Goal: Information Seeking & Learning: Learn about a topic

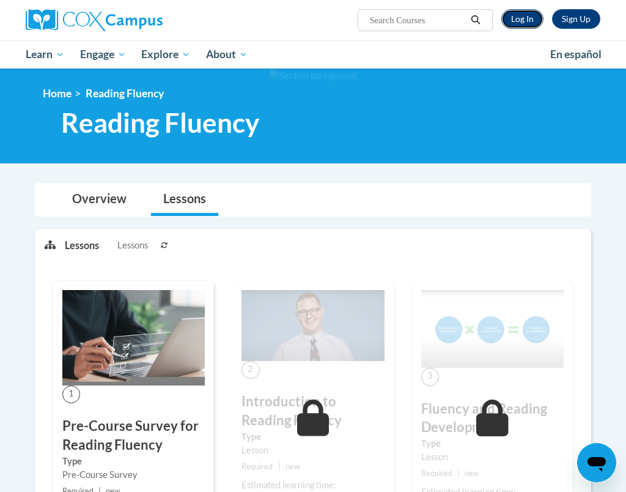
click at [530, 13] on link "Log In" at bounding box center [523, 19] width 42 height 20
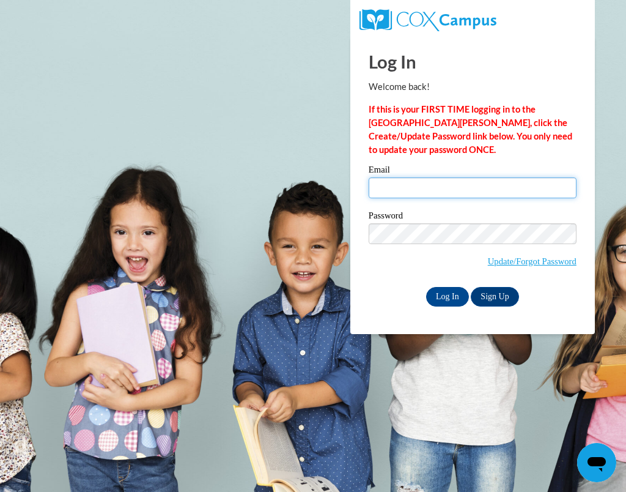
click at [431, 196] on input "Email" at bounding box center [473, 187] width 208 height 21
type input "eckertem04@gmail.com"
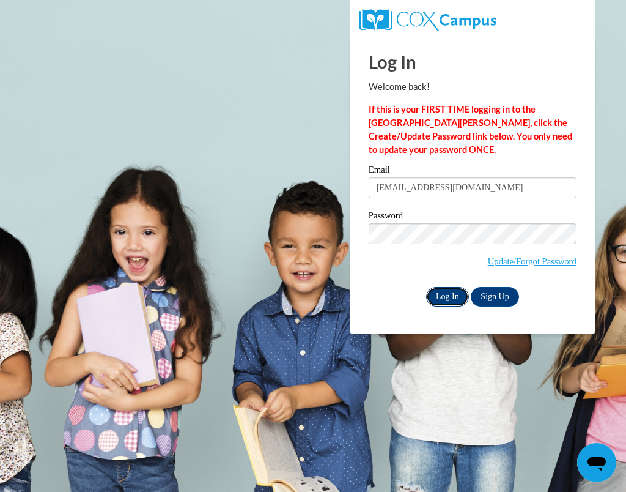
click at [448, 300] on input "Log In" at bounding box center [447, 297] width 43 height 20
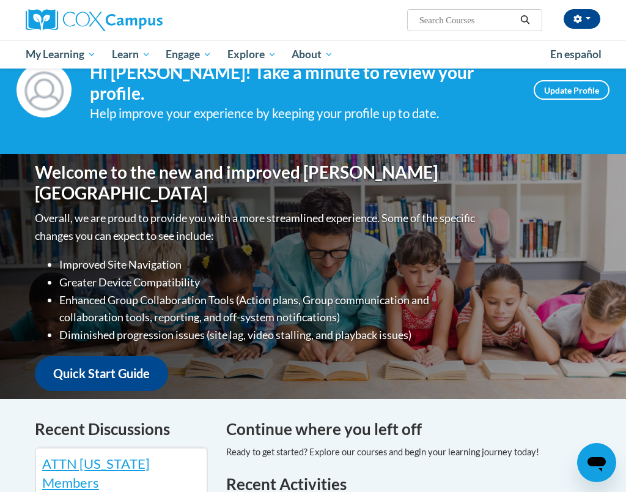
scroll to position [10, 0]
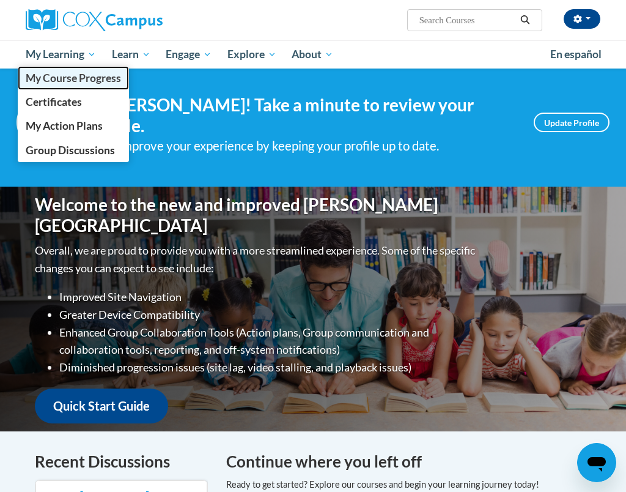
click at [87, 75] on span "My Course Progress" at bounding box center [73, 78] width 95 height 13
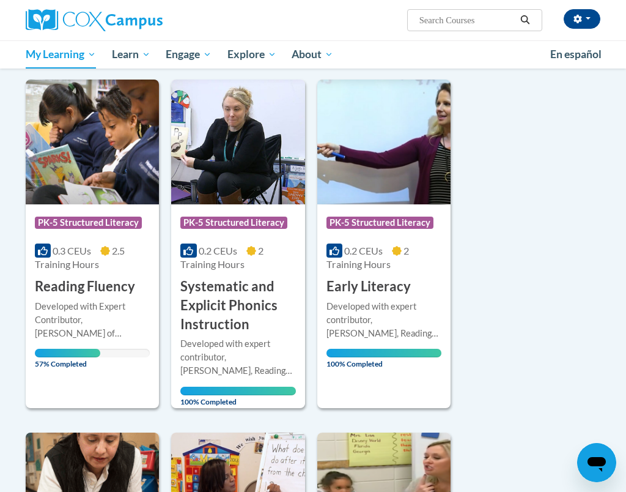
scroll to position [146, 0]
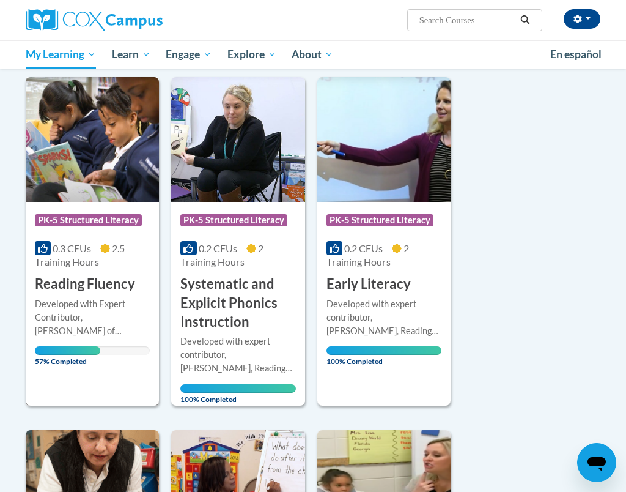
click at [125, 332] on div "Developed with Expert Contributor, [PERSON_NAME] of [GEOGRAPHIC_DATA][US_STATE]…" at bounding box center [92, 317] width 115 height 40
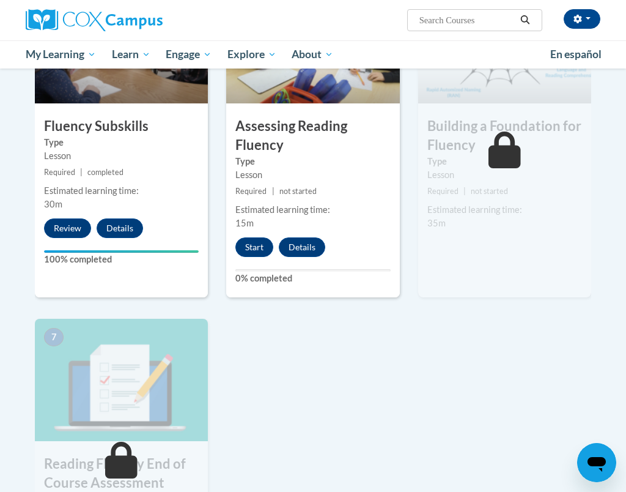
scroll to position [695, 0]
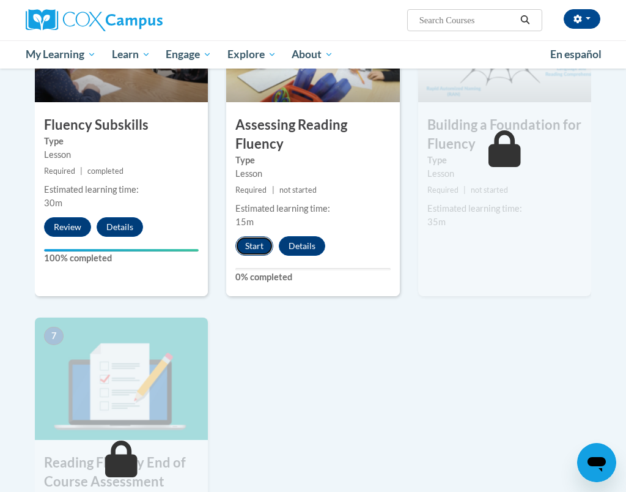
click at [242, 254] on button "Start" at bounding box center [254, 246] width 38 height 20
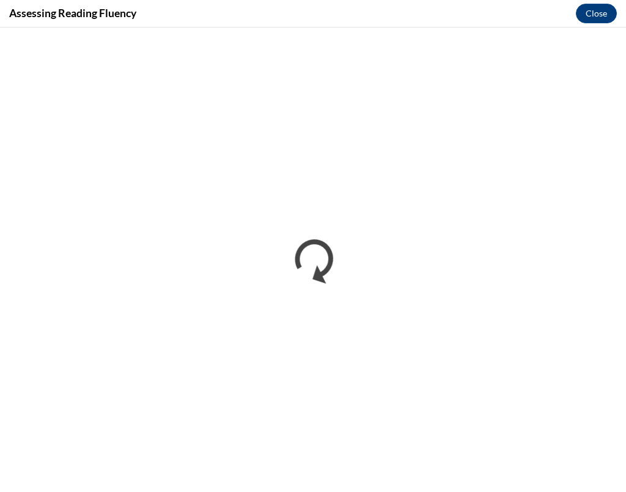
scroll to position [0, 0]
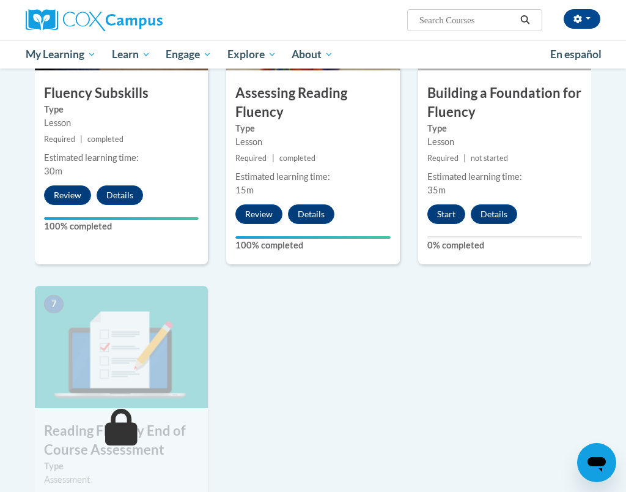
scroll to position [609, 0]
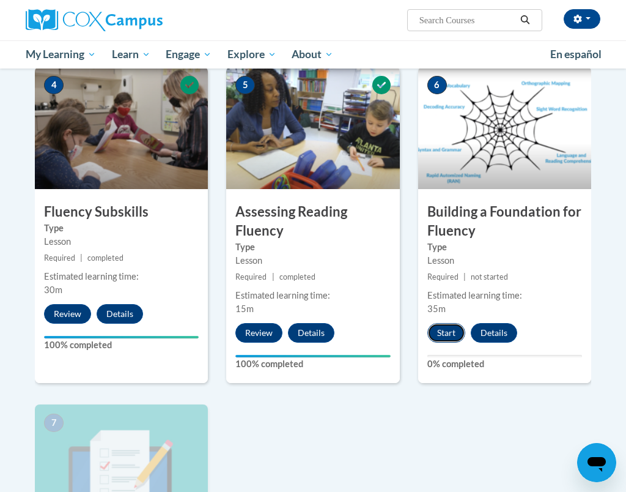
click at [454, 330] on button "Start" at bounding box center [447, 333] width 38 height 20
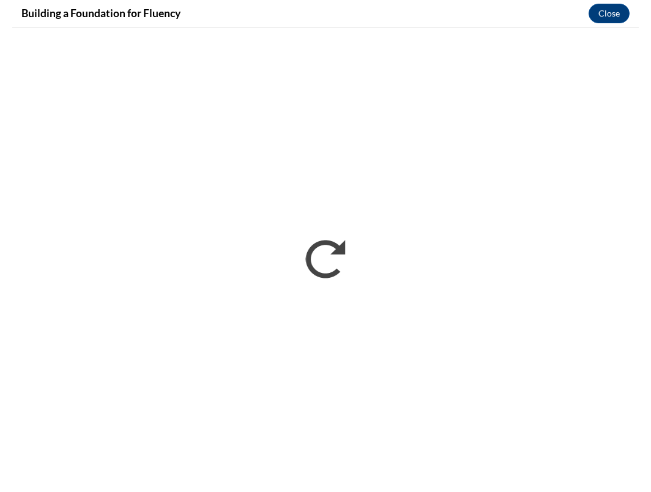
scroll to position [0, 0]
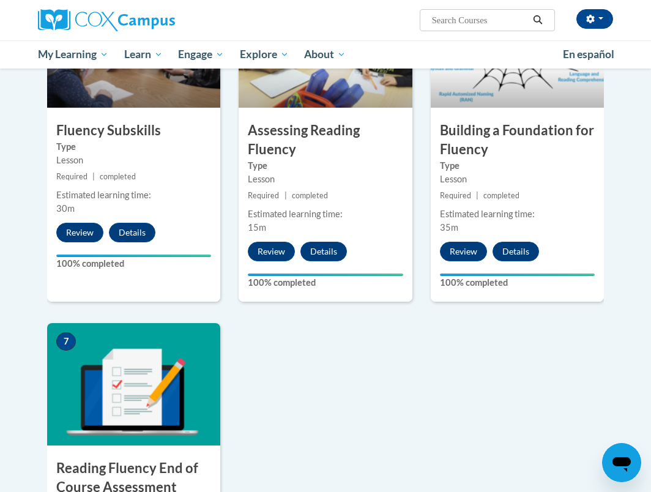
scroll to position [1149, 0]
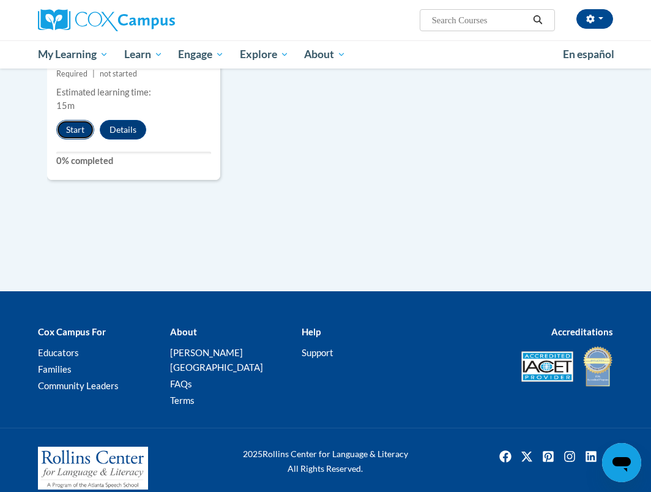
click at [80, 133] on button "Start" at bounding box center [75, 130] width 38 height 20
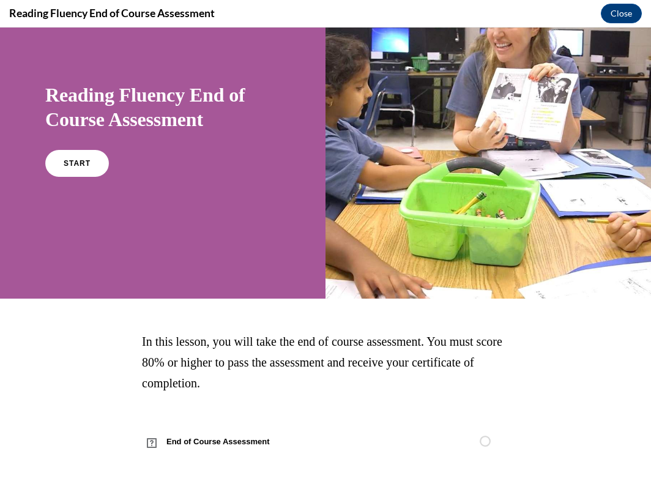
scroll to position [0, 0]
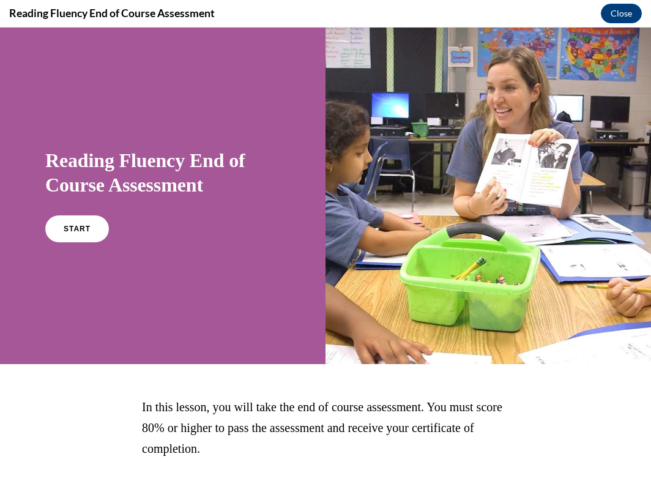
click at [92, 209] on div "Reading Fluency End of Course Assessment START" at bounding box center [162, 194] width 235 height 117
click at [92, 223] on link "START" at bounding box center [76, 229] width 67 height 28
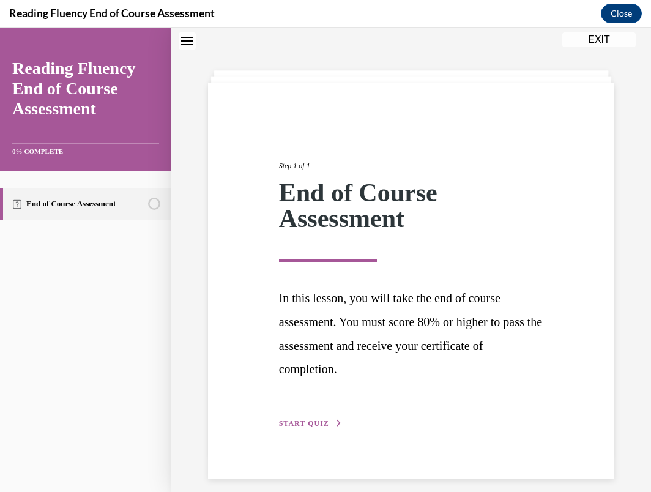
scroll to position [50, 0]
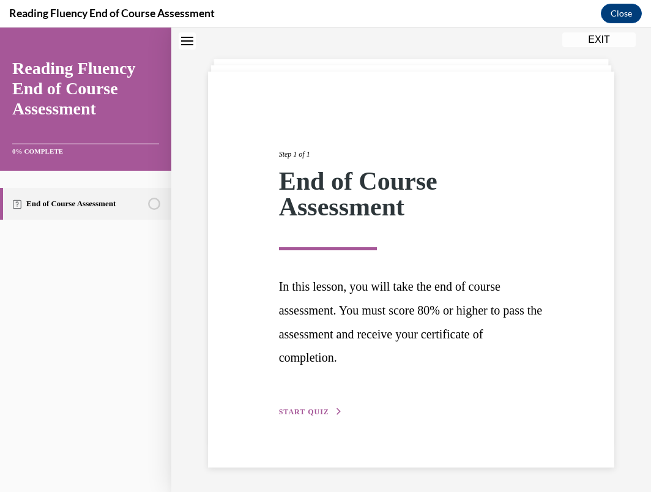
click at [322, 407] on span "START QUIZ" at bounding box center [304, 411] width 50 height 9
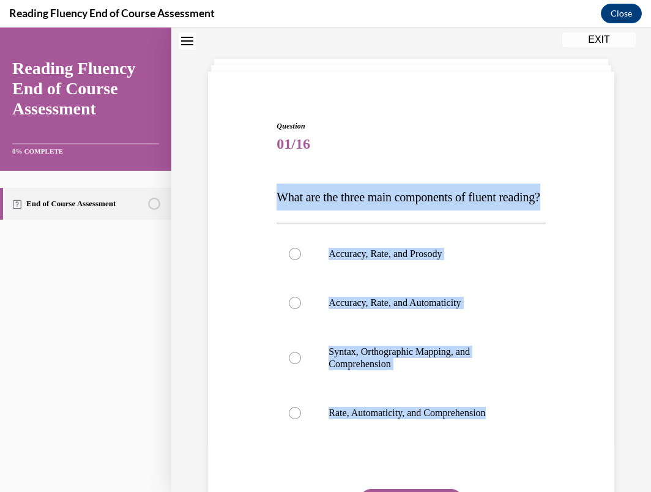
drag, startPoint x: 278, startPoint y: 194, endPoint x: 478, endPoint y: 464, distance: 336.3
click at [478, 464] on div "Question 01/16 What are the three main components of fluent reading?  Accuracy,…" at bounding box center [410, 355] width 269 height 469
copy div "What are the three main components of fluent reading?  Accuracy, Rate, and Pros…"
click at [348, 278] on label "Accuracy, Rate, and Prosody" at bounding box center [410, 253] width 269 height 49
click at [301, 260] on input "Accuracy, Rate, and Prosody" at bounding box center [295, 254] width 12 height 12
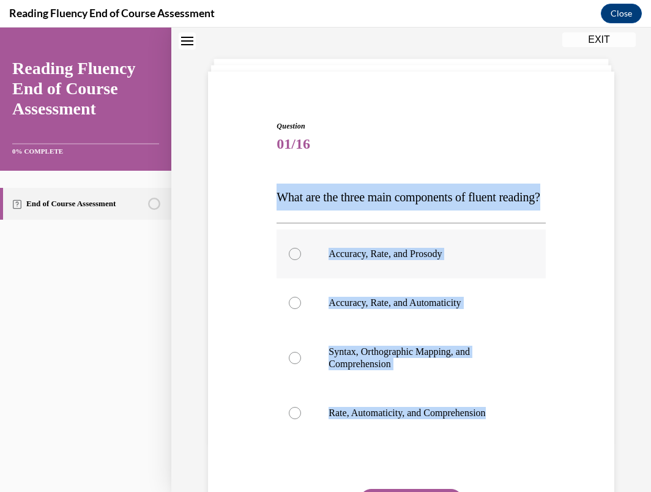
radio input "true"
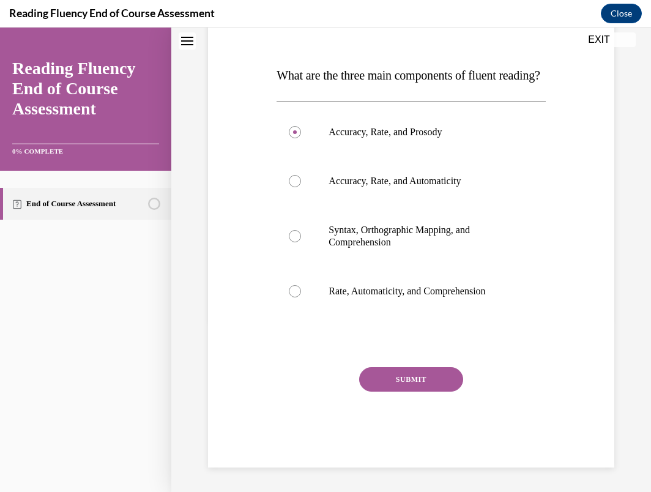
click at [403, 391] on button "SUBMIT" at bounding box center [411, 379] width 104 height 24
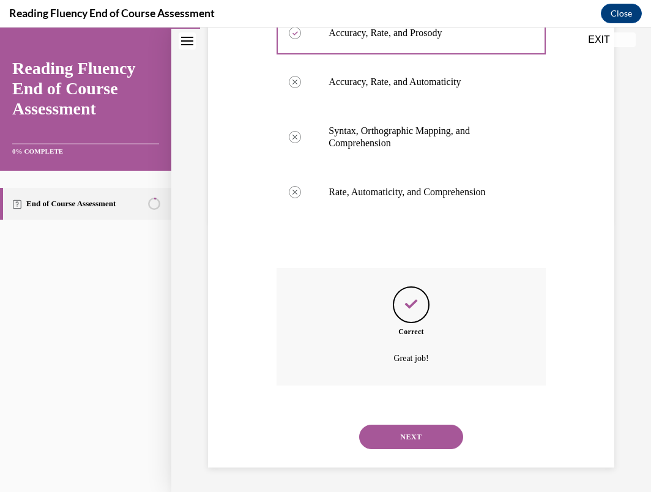
scroll to position [295, 0]
click at [400, 422] on div "NEXT" at bounding box center [410, 436] width 269 height 49
click at [400, 430] on button "NEXT" at bounding box center [411, 437] width 104 height 24
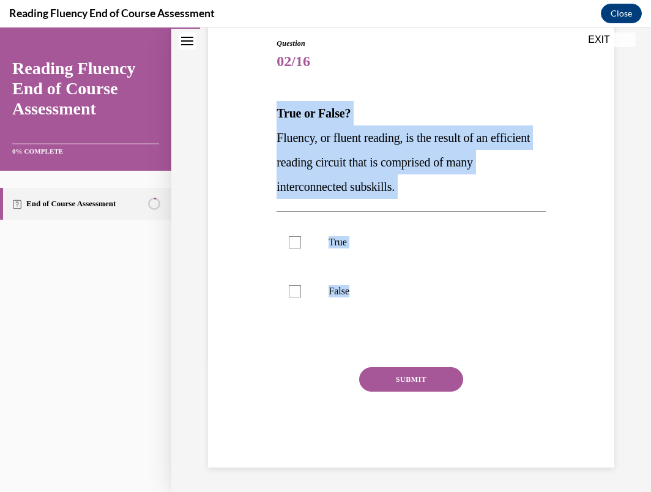
drag, startPoint x: 278, startPoint y: 111, endPoint x: 348, endPoint y: 316, distance: 217.2
click at [348, 316] on div "Question 02/16 True or False? Fluency, or fluent reading, is the result of an e…" at bounding box center [410, 252] width 269 height 429
click at [325, 158] on span "Fluency, or fluent reading, is the result of an efficient reading circuit that …" at bounding box center [402, 162] width 253 height 62
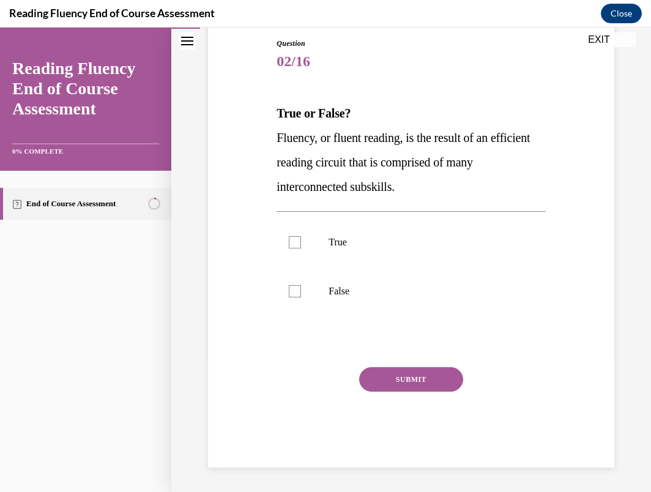
drag, startPoint x: 278, startPoint y: 112, endPoint x: 415, endPoint y: 188, distance: 156.1
click at [415, 188] on div "True or False? Fluency, or fluent reading, is the result of an efficient readin…" at bounding box center [410, 150] width 269 height 98
copy div "True or False? Fluency, or fluent reading, is the result of an efficient readin…"
click at [310, 238] on label "True" at bounding box center [410, 242] width 269 height 49
click at [301, 238] on input "True" at bounding box center [295, 242] width 12 height 12
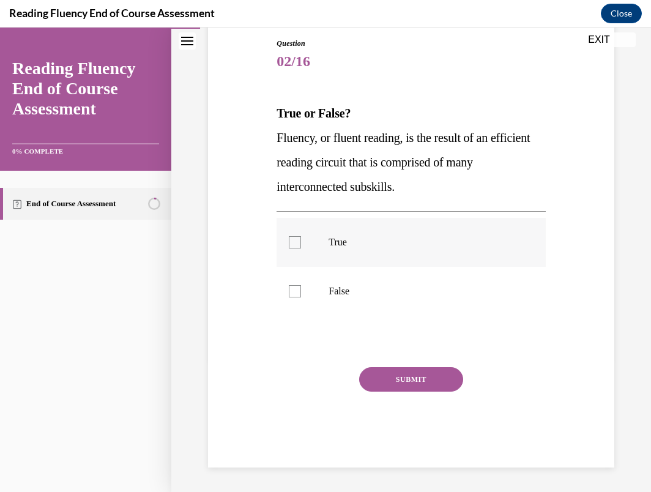
checkbox input "true"
click at [391, 379] on button "SUBMIT" at bounding box center [411, 379] width 104 height 24
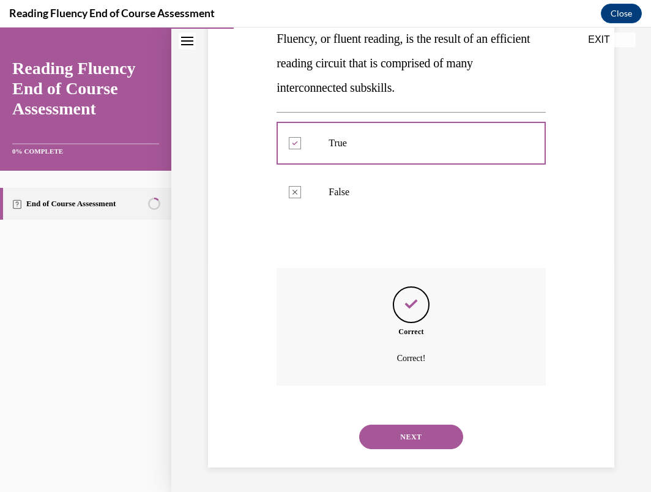
click at [396, 432] on button "NEXT" at bounding box center [411, 437] width 104 height 24
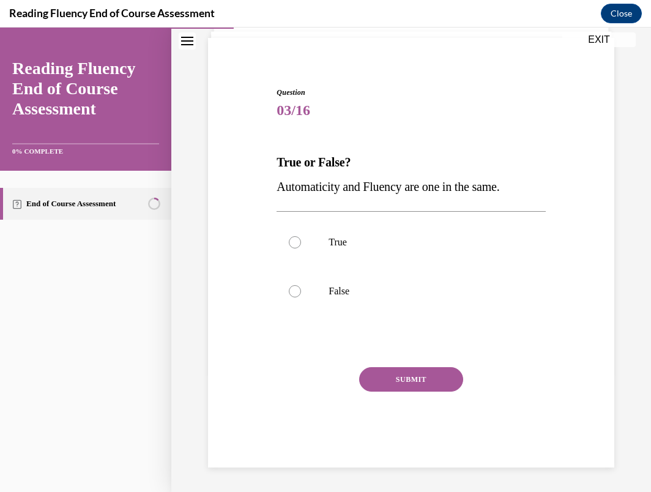
scroll to position [83, 0]
drag, startPoint x: 279, startPoint y: 158, endPoint x: 522, endPoint y: 191, distance: 245.8
click at [522, 191] on div "True or False? Automaticity and Fluency are one in the same." at bounding box center [410, 174] width 269 height 49
copy div "True or False? Automaticity and Fluency are one in the same."
click at [303, 292] on label "False" at bounding box center [410, 291] width 269 height 49
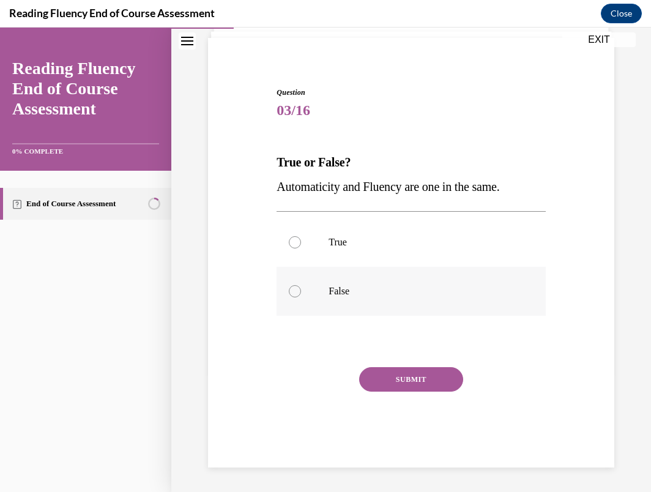
click at [301, 292] on input "False" at bounding box center [295, 291] width 12 height 12
radio input "true"
click at [395, 372] on button "SUBMIT" at bounding box center [411, 379] width 104 height 24
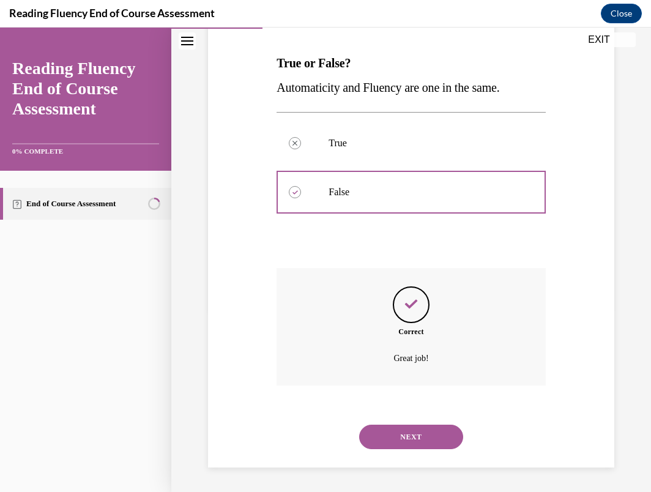
click at [402, 419] on div "NEXT" at bounding box center [410, 436] width 269 height 49
click at [402, 434] on button "NEXT" at bounding box center [411, 437] width 104 height 24
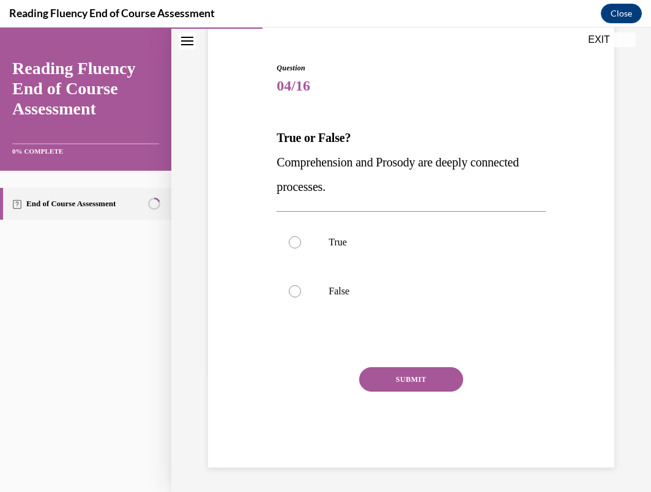
drag, startPoint x: 277, startPoint y: 134, endPoint x: 336, endPoint y: 191, distance: 81.8
click at [336, 191] on div "True or False? Comprehension and Prosody are deeply connected processes." at bounding box center [410, 161] width 269 height 73
copy div "True or False? Comprehension and Prosody are deeply connected processes."
click at [314, 246] on label "True" at bounding box center [410, 242] width 269 height 49
click at [301, 246] on input "True" at bounding box center [295, 242] width 12 height 12
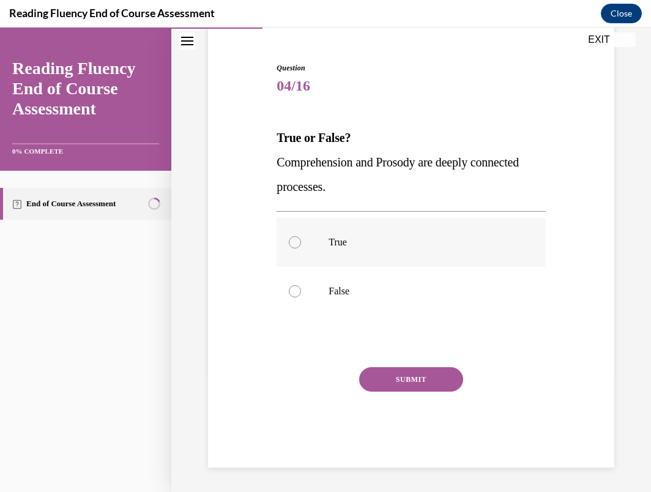
radio input "true"
click at [391, 383] on button "SUBMIT" at bounding box center [411, 379] width 104 height 24
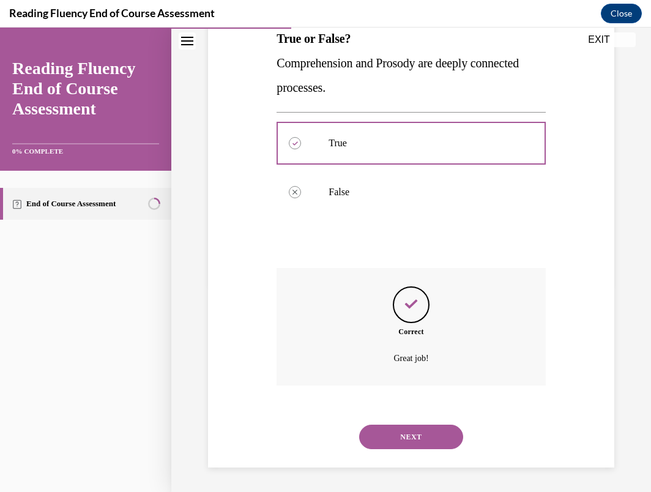
click at [384, 431] on button "NEXT" at bounding box center [411, 437] width 104 height 24
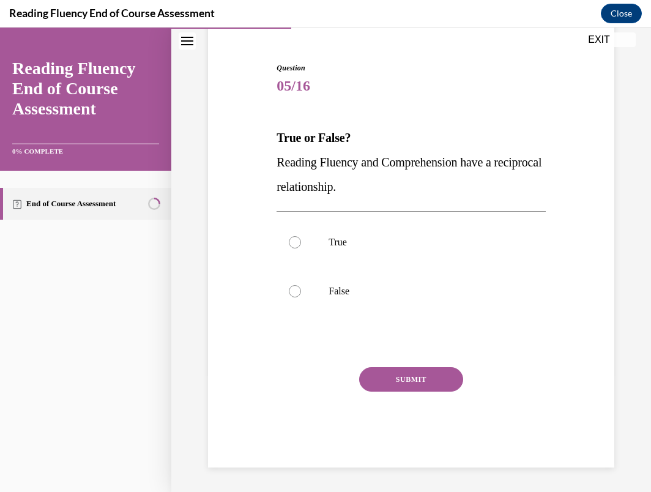
drag, startPoint x: 278, startPoint y: 137, endPoint x: 412, endPoint y: 189, distance: 143.7
click at [412, 189] on div "True or False? Reading Fluency and Comprehension have a reciprocal relationship." at bounding box center [410, 161] width 269 height 73
copy div "True or False? Reading Fluency and Comprehension have a reciprocal relationship."
click at [295, 231] on label "True" at bounding box center [410, 242] width 269 height 49
click at [295, 236] on input "True" at bounding box center [295, 242] width 12 height 12
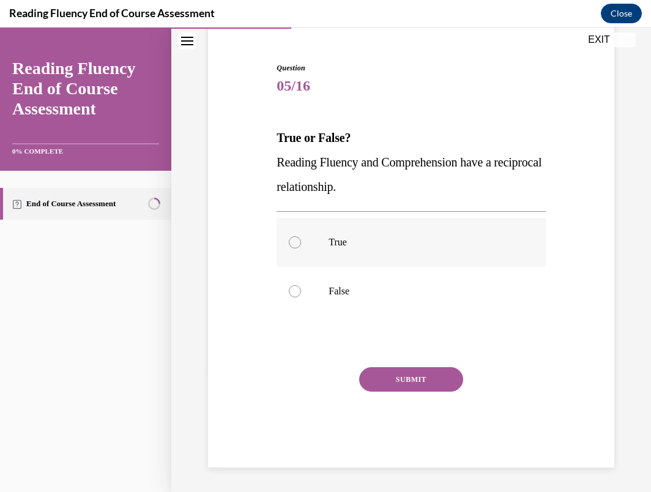
radio input "true"
click at [371, 382] on button "SUBMIT" at bounding box center [411, 379] width 104 height 24
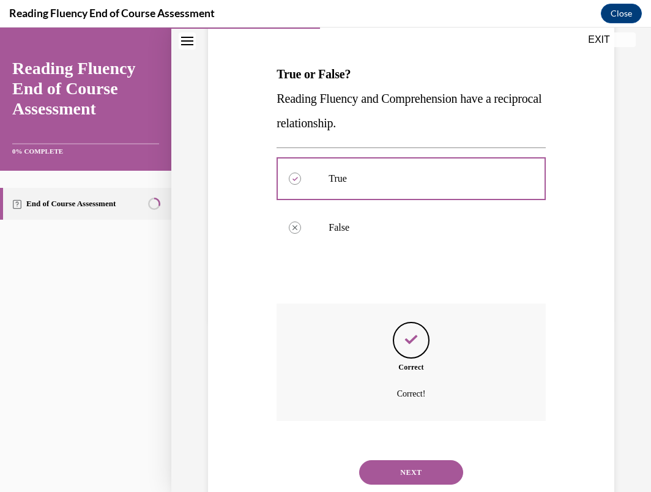
scroll to position [207, 0]
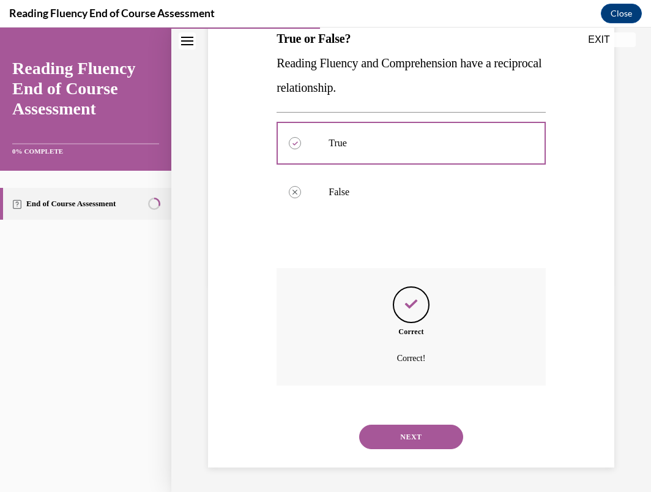
click at [384, 431] on button "NEXT" at bounding box center [411, 437] width 104 height 24
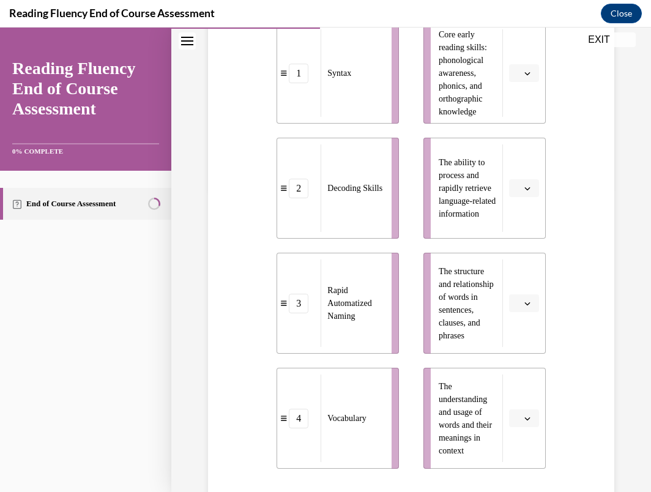
scroll to position [299, 0]
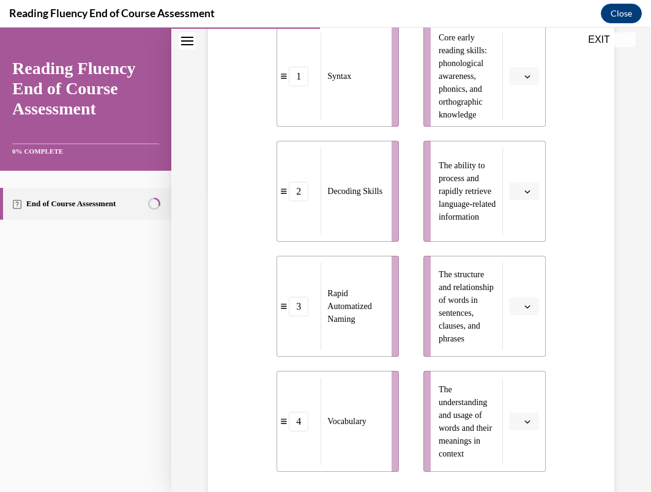
click at [519, 427] on button "button" at bounding box center [524, 421] width 30 height 18
click at [522, 396] on div "4" at bounding box center [522, 394] width 31 height 24
click at [528, 73] on icon "button" at bounding box center [527, 76] width 6 height 6
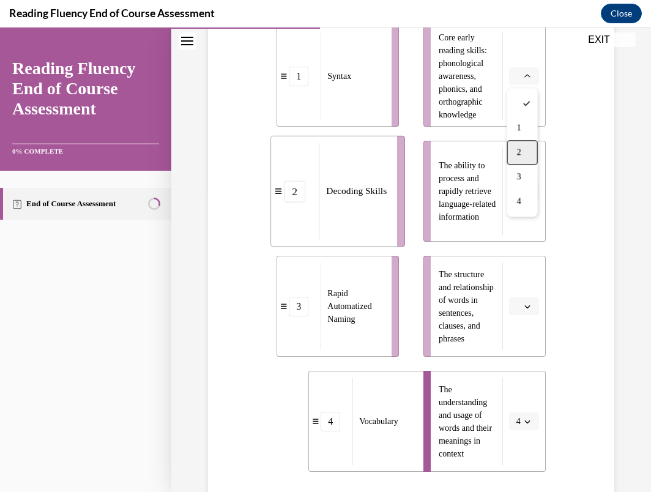
click at [525, 153] on div "2" at bounding box center [522, 152] width 31 height 24
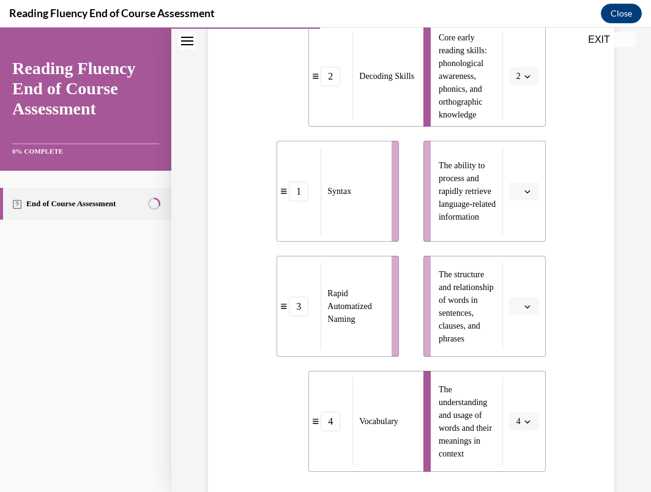
click at [526, 190] on icon "button" at bounding box center [527, 191] width 6 height 6
click at [526, 287] on div "3" at bounding box center [522, 292] width 31 height 24
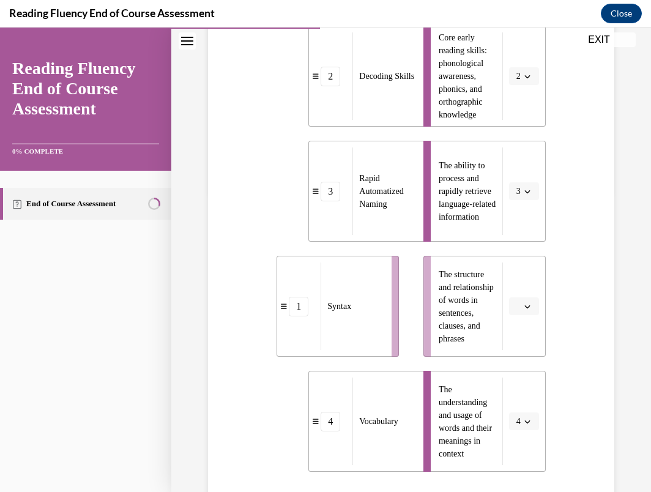
click at [522, 316] on li "The structure and relationship of words in sentences, clauses, and phrases" at bounding box center [484, 306] width 122 height 101
click at [522, 307] on button "button" at bounding box center [524, 306] width 30 height 18
click at [522, 352] on div "1" at bounding box center [522, 358] width 31 height 24
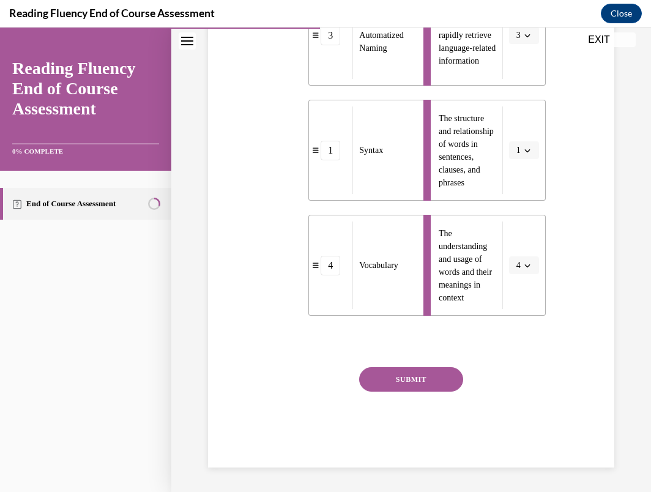
click at [405, 381] on button "SUBMIT" at bounding box center [411, 379] width 104 height 24
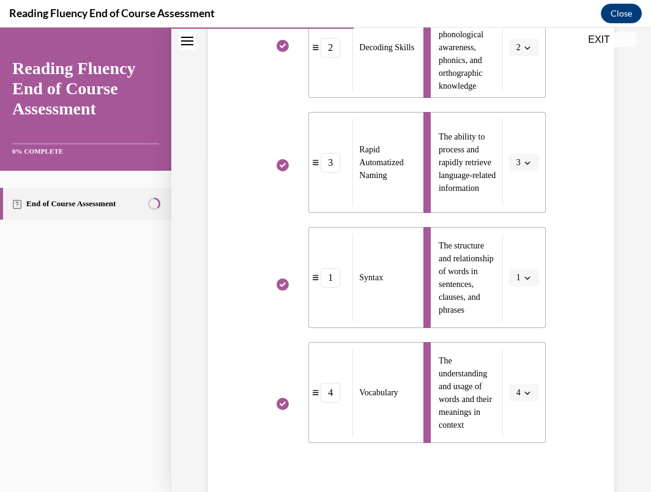
scroll to position [554, 0]
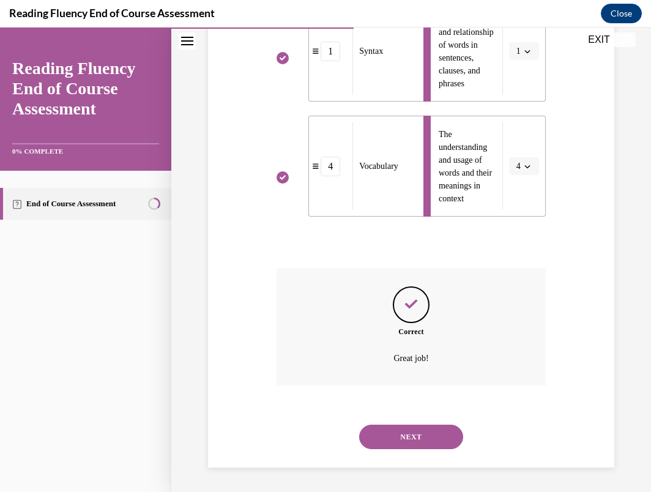
click at [409, 441] on button "NEXT" at bounding box center [411, 437] width 104 height 24
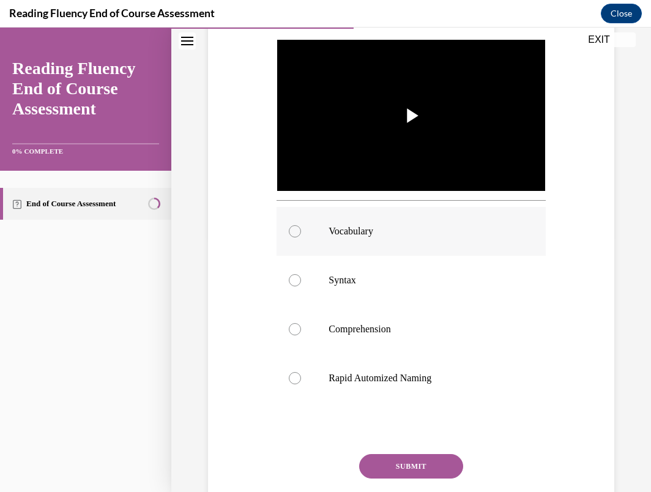
scroll to position [254, 0]
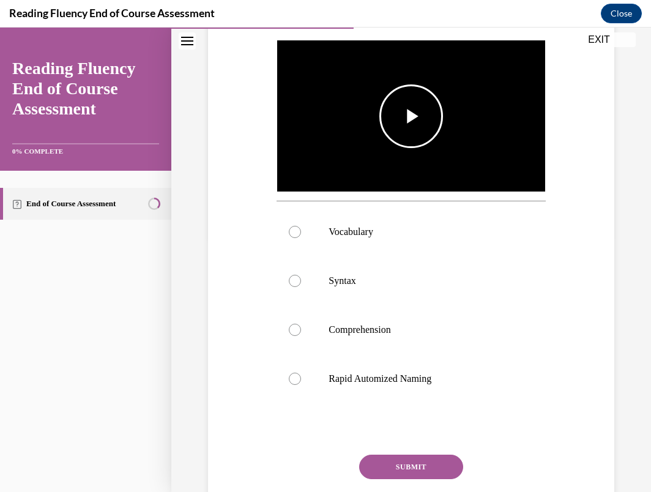
click at [411, 116] on span "Video player" at bounding box center [411, 116] width 0 height 0
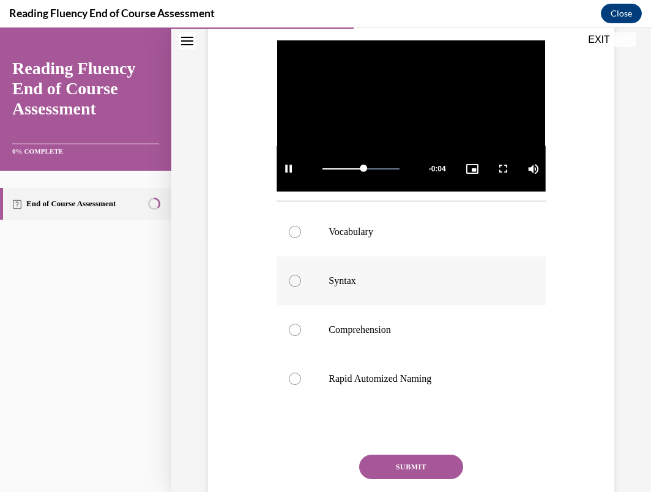
click at [351, 305] on label "Syntax" at bounding box center [410, 280] width 269 height 49
click at [301, 287] on input "Syntax" at bounding box center [295, 281] width 12 height 12
radio input "true"
click at [355, 238] on p "Vocabulary" at bounding box center [421, 232] width 186 height 12
click at [301, 238] on input "Vocabulary" at bounding box center [295, 232] width 12 height 12
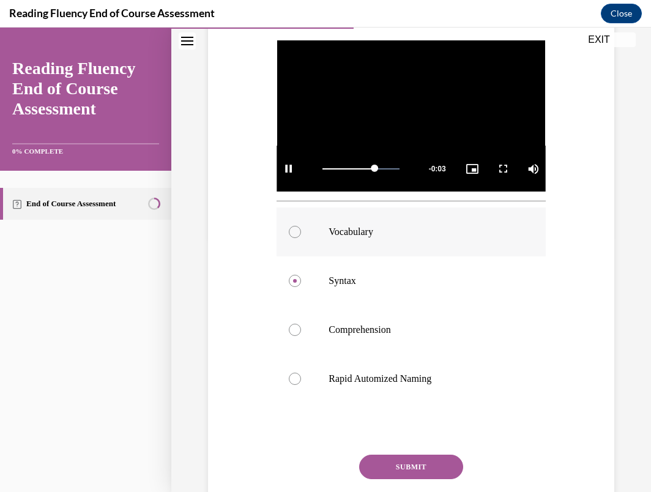
radio input "true"
click at [390, 479] on button "SUBMIT" at bounding box center [411, 466] width 104 height 24
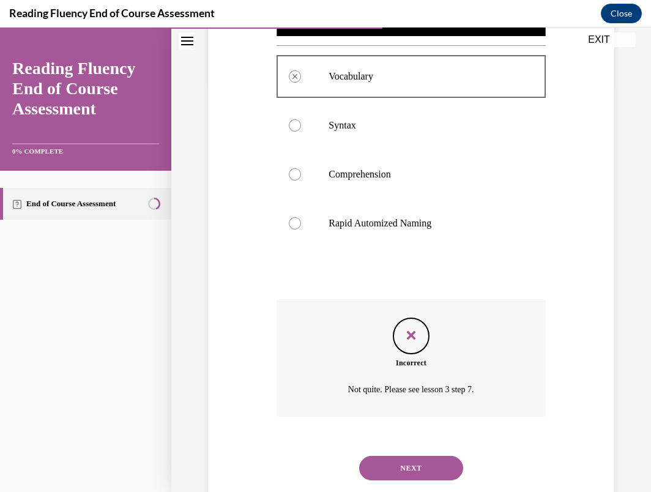
scroll to position [465, 0]
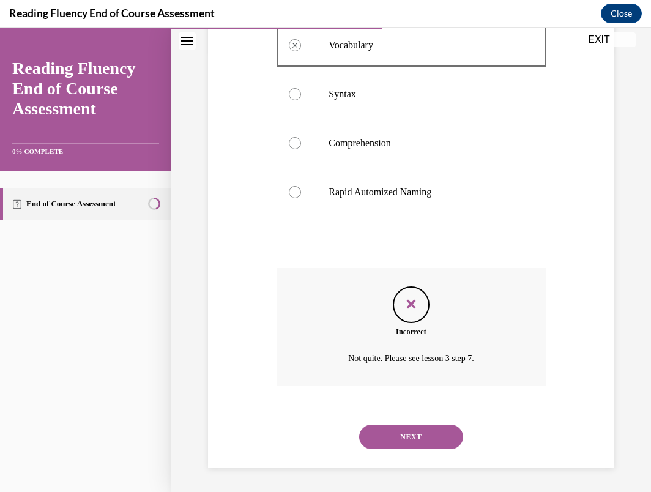
click at [391, 440] on button "NEXT" at bounding box center [411, 437] width 104 height 24
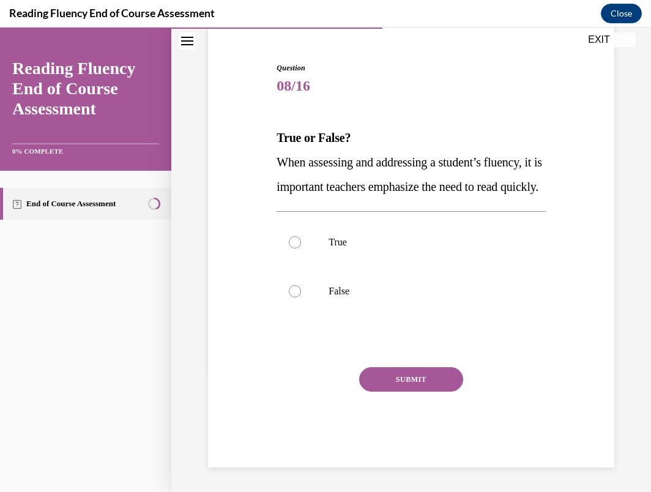
drag, startPoint x: 278, startPoint y: 113, endPoint x: 323, endPoint y: 191, distance: 90.4
click at [323, 191] on div "True or False? When assessing and addressing a student’s fluency, it is importa…" at bounding box center [410, 161] width 269 height 73
copy div "True or False? When assessing and addressing a student’s fluency, it is importa…"
click at [299, 235] on label "True" at bounding box center [410, 242] width 269 height 49
click at [299, 236] on input "True" at bounding box center [295, 242] width 12 height 12
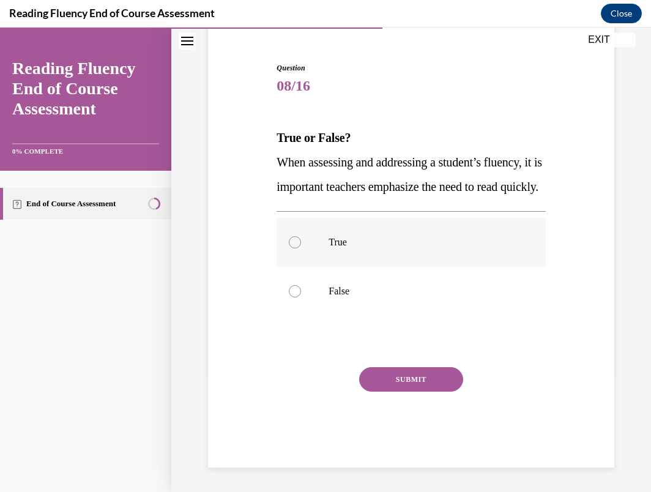
radio input "true"
click at [397, 369] on button "SUBMIT" at bounding box center [411, 379] width 104 height 24
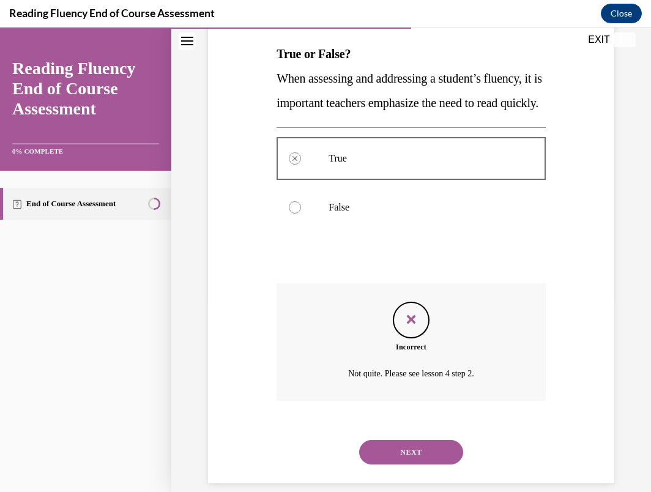
scroll to position [231, 0]
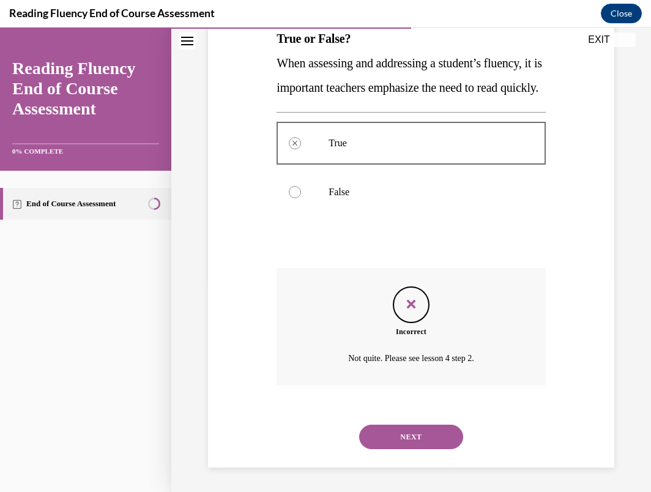
click at [404, 425] on button "NEXT" at bounding box center [411, 437] width 104 height 24
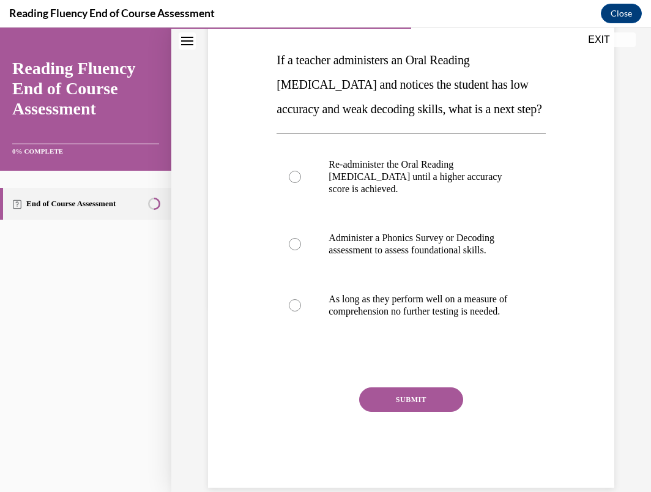
scroll to position [161, 0]
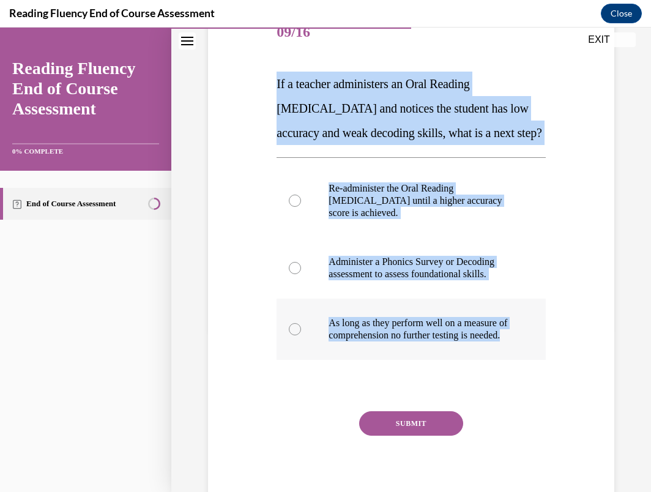
drag, startPoint x: 278, startPoint y: 82, endPoint x: 410, endPoint y: 391, distance: 336.0
click at [410, 391] on div "Question 09/16 If a teacher administers an Oral Reading [MEDICAL_DATA] and noti…" at bounding box center [410, 260] width 269 height 503
copy div "If a teacher administers an Oral Reading [MEDICAL_DATA] and notices the student…"
click at [263, 258] on div "Question 09/16 If a teacher administers an Oral Reading [MEDICAL_DATA] and noti…" at bounding box center [411, 242] width 412 height 540
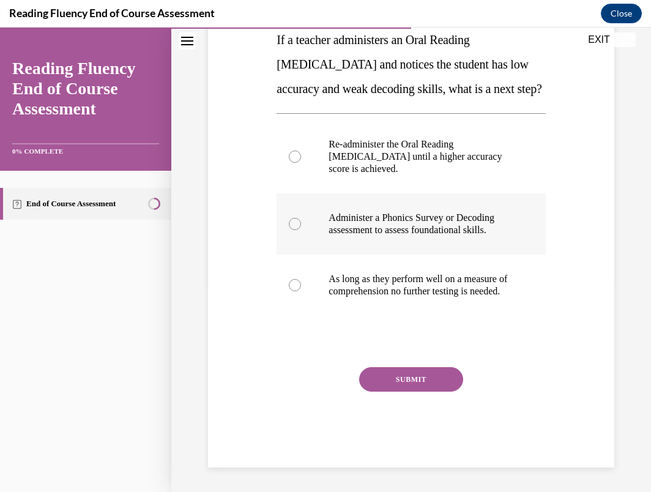
scroll to position [226, 0]
click at [371, 221] on p "Administer a Phonics Survey or Decoding assessment to assess foundational skill…" at bounding box center [421, 224] width 186 height 24
click at [301, 221] on input "Administer a Phonics Survey or Decoding assessment to assess foundational skill…" at bounding box center [295, 224] width 12 height 12
radio input "true"
click at [396, 391] on button "SUBMIT" at bounding box center [411, 379] width 104 height 24
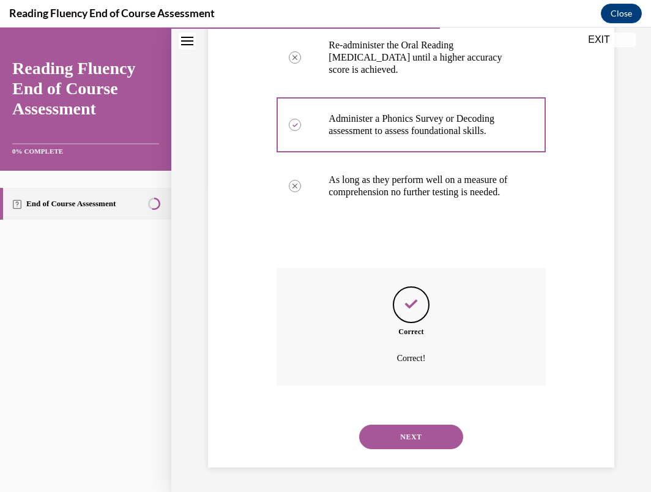
click at [398, 431] on button "NEXT" at bounding box center [411, 437] width 104 height 24
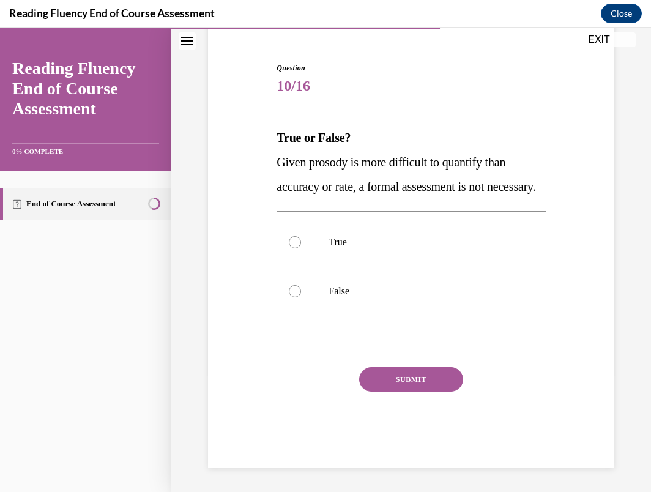
scroll to position [132, 0]
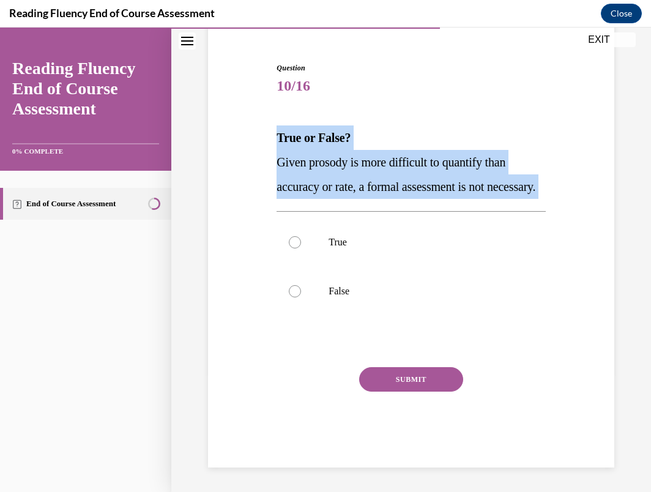
drag, startPoint x: 278, startPoint y: 113, endPoint x: 335, endPoint y: 205, distance: 107.6
click at [335, 205] on div "Question 10/16 True or False? Given prosody is more difficult to quantify than …" at bounding box center [410, 264] width 269 height 405
copy div "True or False? Given prosody is more difficult to quantify than accuracy or rat…"
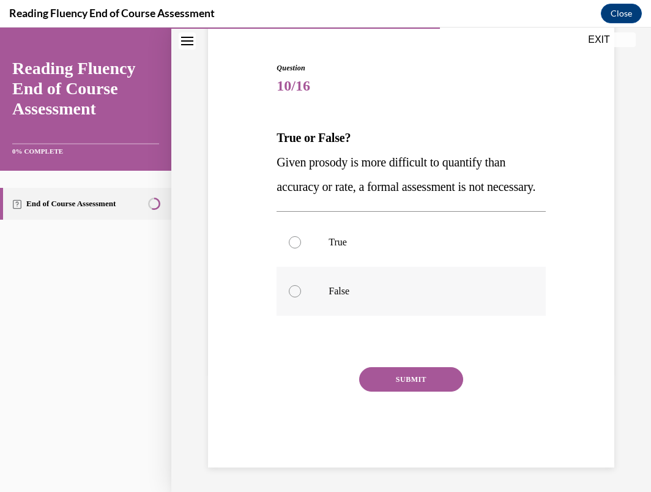
click at [316, 289] on label "False" at bounding box center [410, 291] width 269 height 49
click at [301, 289] on input "False" at bounding box center [295, 291] width 12 height 12
radio input "true"
click at [379, 376] on button "SUBMIT" at bounding box center [411, 379] width 104 height 24
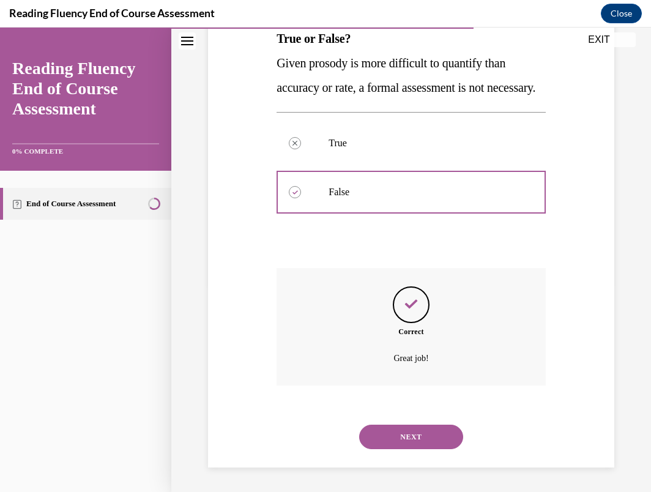
click at [386, 434] on button "NEXT" at bounding box center [411, 437] width 104 height 24
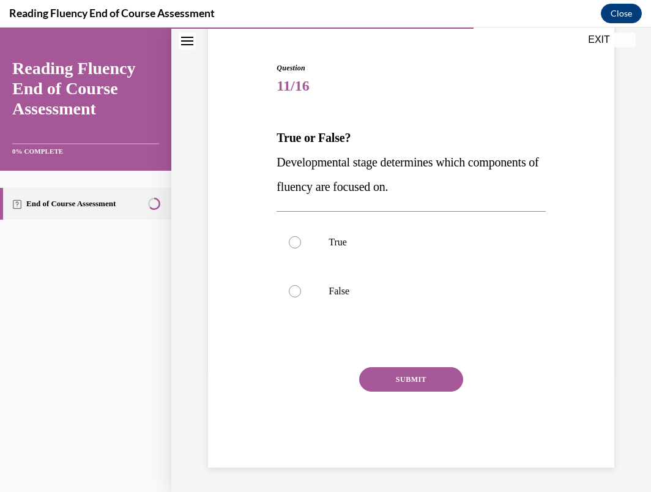
scroll to position [108, 0]
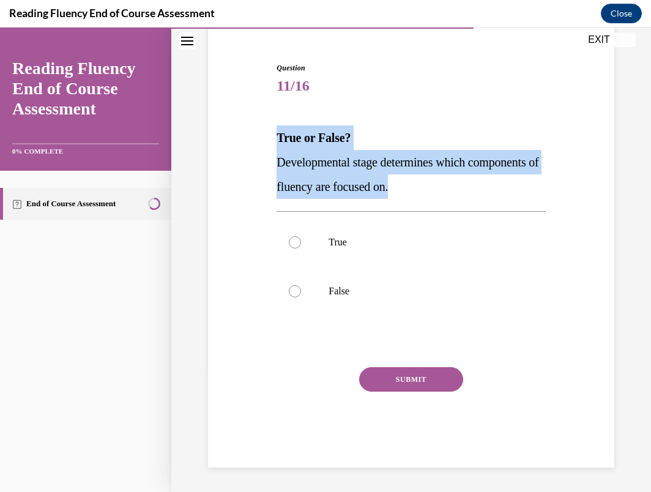
drag, startPoint x: 278, startPoint y: 134, endPoint x: 483, endPoint y: 198, distance: 214.6
click at [483, 198] on div "True or False? Developmental stage determines which components of fluency are f…" at bounding box center [410, 161] width 269 height 73
copy div "True or False? Developmental stage determines which components of fluency are f…"
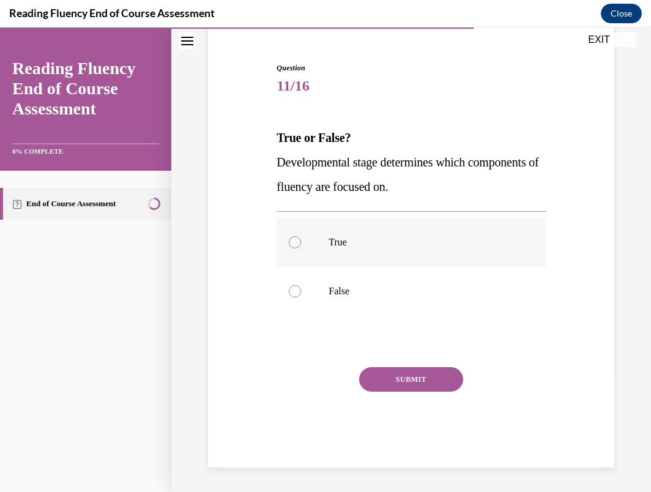
click at [306, 261] on label "True" at bounding box center [410, 242] width 269 height 49
click at [301, 248] on input "True" at bounding box center [295, 242] width 12 height 12
radio input "true"
click at [377, 375] on button "SUBMIT" at bounding box center [411, 379] width 104 height 24
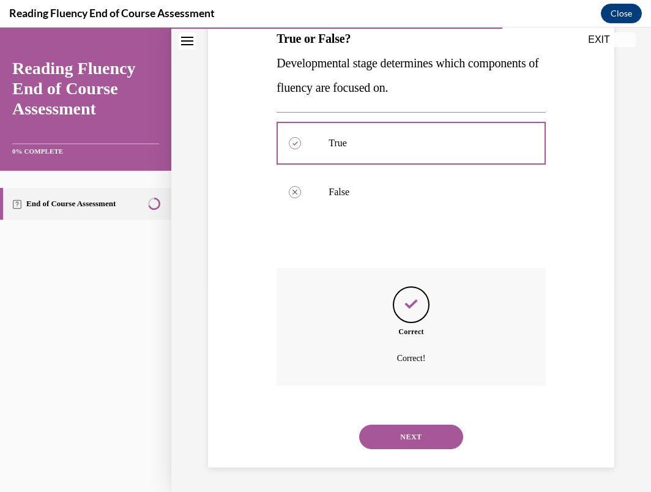
click at [388, 426] on button "NEXT" at bounding box center [411, 437] width 104 height 24
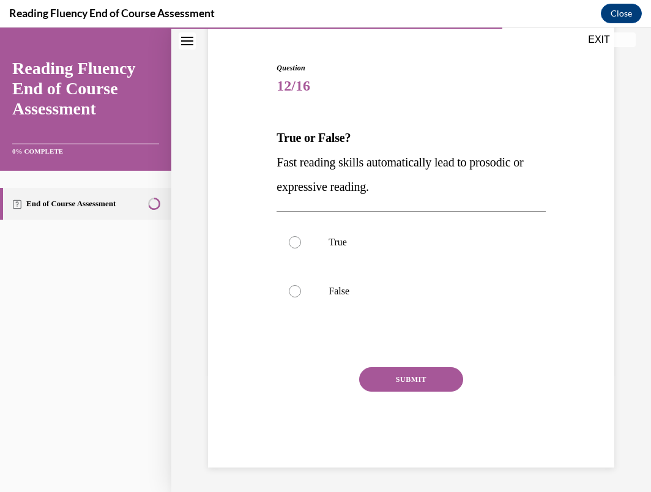
drag, startPoint x: 277, startPoint y: 137, endPoint x: 391, endPoint y: 198, distance: 129.2
click at [391, 198] on div "True or False? Fast reading skills automatically lead to prosodic or expressive…" at bounding box center [410, 161] width 269 height 73
copy div "True or False? Fast reading skills automatically lead to prosodic or expressive…"
click at [287, 276] on label "False" at bounding box center [410, 291] width 269 height 49
click at [289, 285] on input "False" at bounding box center [295, 291] width 12 height 12
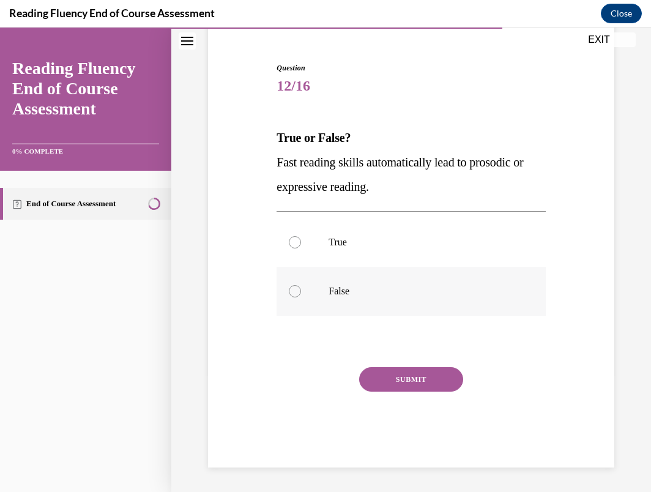
radio input "true"
click at [406, 382] on button "SUBMIT" at bounding box center [411, 379] width 104 height 24
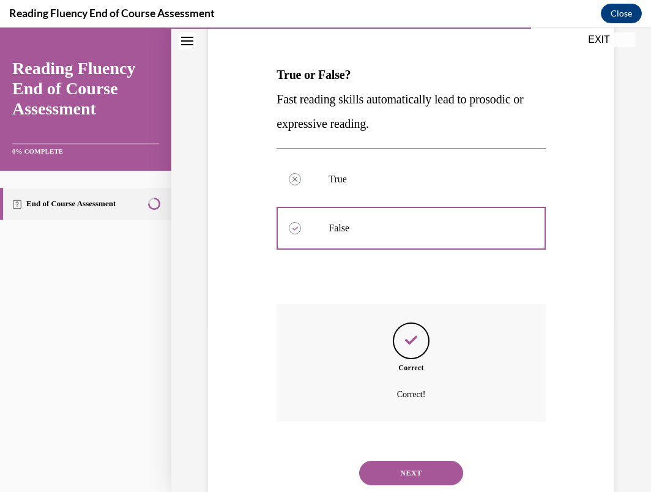
scroll to position [207, 0]
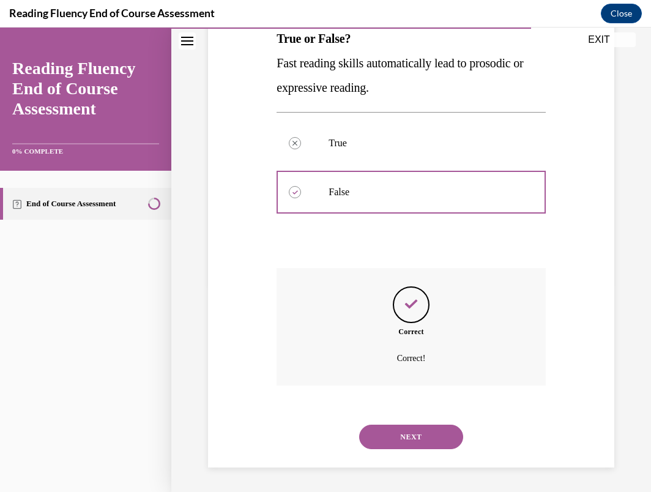
click at [403, 432] on button "NEXT" at bounding box center [411, 437] width 104 height 24
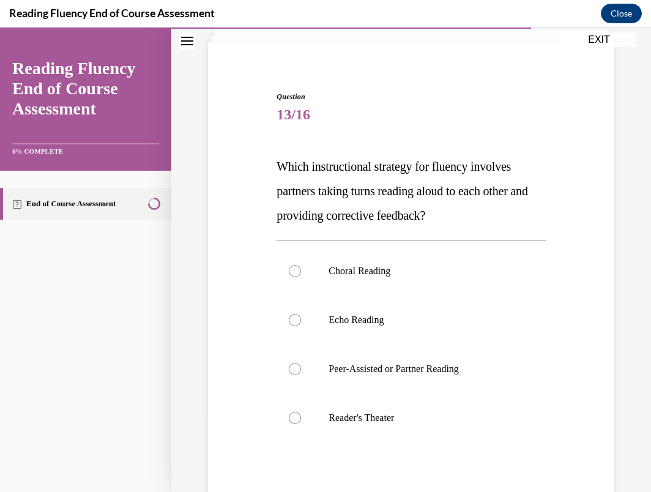
scroll to position [85, 0]
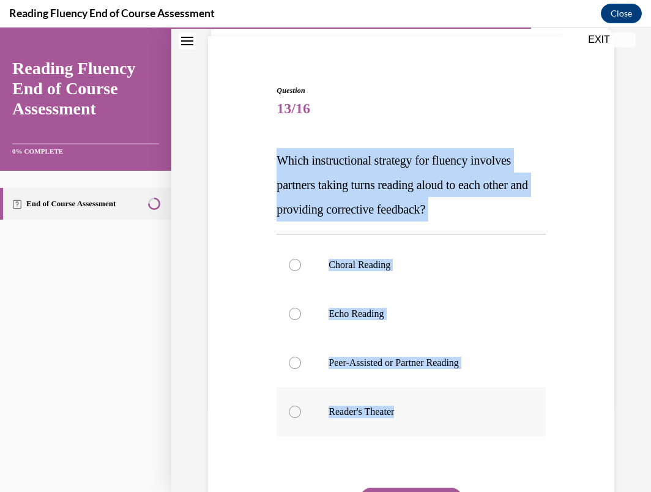
drag, startPoint x: 280, startPoint y: 160, endPoint x: 436, endPoint y: 418, distance: 301.9
click at [436, 418] on div "Question 13/16 Which instructional strategy for fluency involves partners takin…" at bounding box center [410, 336] width 269 height 503
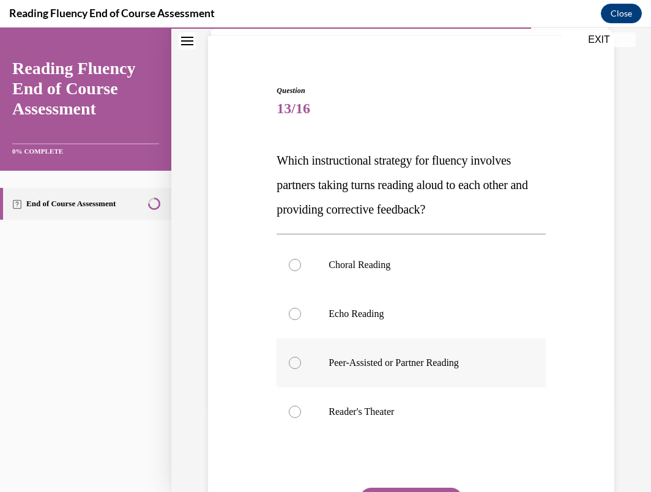
click at [379, 374] on label "Peer-Assisted or Partner Reading" at bounding box center [410, 362] width 269 height 49
click at [301, 369] on input "Peer-Assisted or Partner Reading" at bounding box center [295, 363] width 12 height 12
radio input "true"
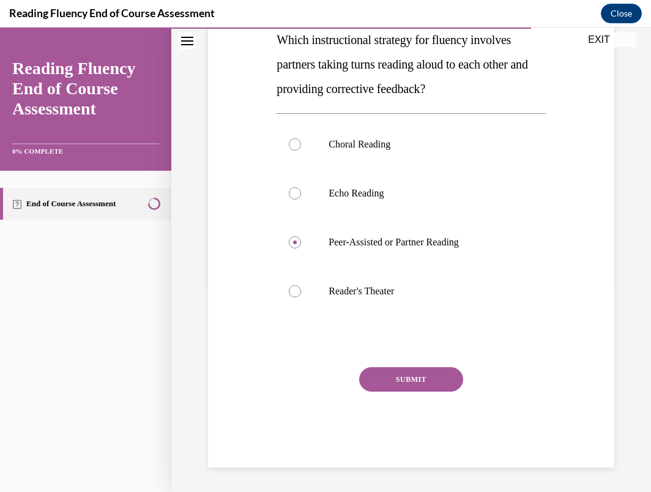
click at [388, 376] on button "SUBMIT" at bounding box center [411, 379] width 104 height 24
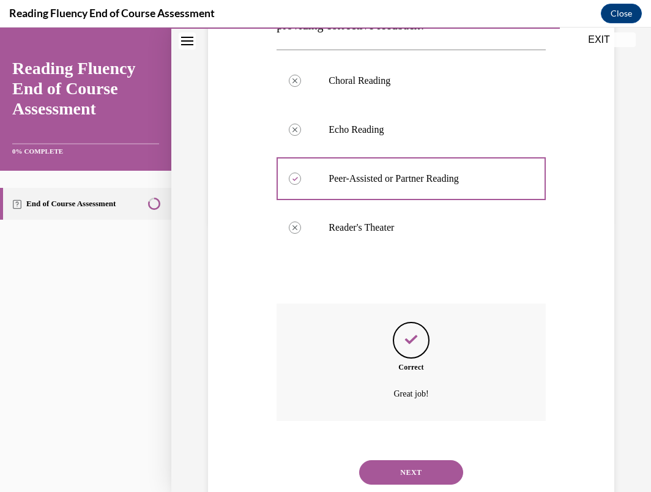
scroll to position [305, 0]
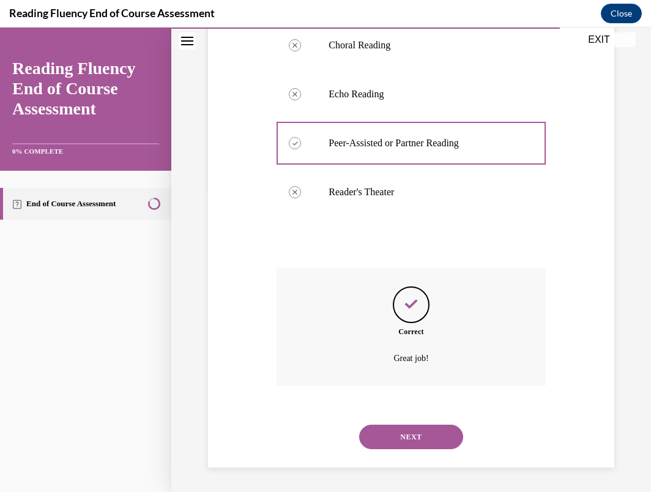
click at [391, 439] on button "NEXT" at bounding box center [411, 437] width 104 height 24
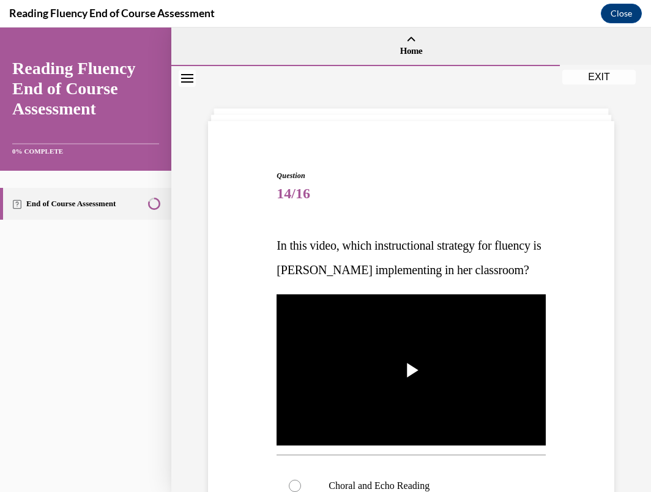
click at [391, 439] on img "Video player" at bounding box center [410, 369] width 269 height 151
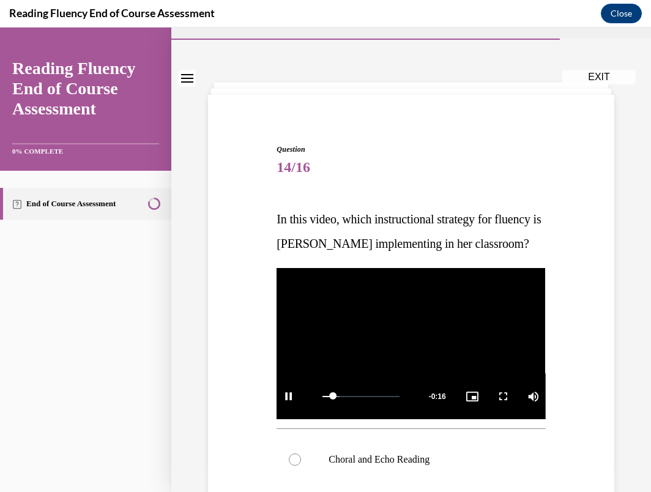
scroll to position [228, 0]
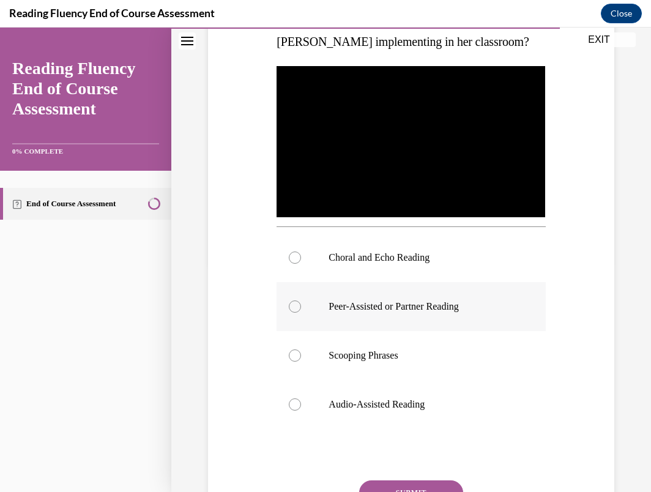
click at [333, 313] on p "Peer-Assisted or Partner Reading" at bounding box center [421, 306] width 186 height 12
click at [301, 313] on input "Peer-Assisted or Partner Reading" at bounding box center [295, 306] width 12 height 12
radio input "true"
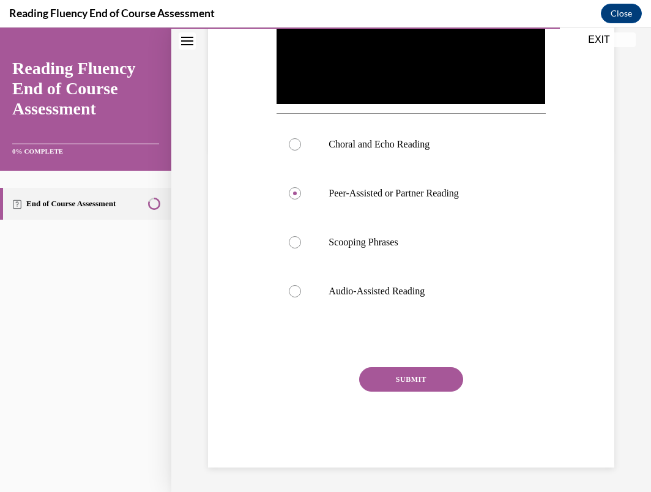
click at [367, 385] on button "SUBMIT" at bounding box center [411, 379] width 104 height 24
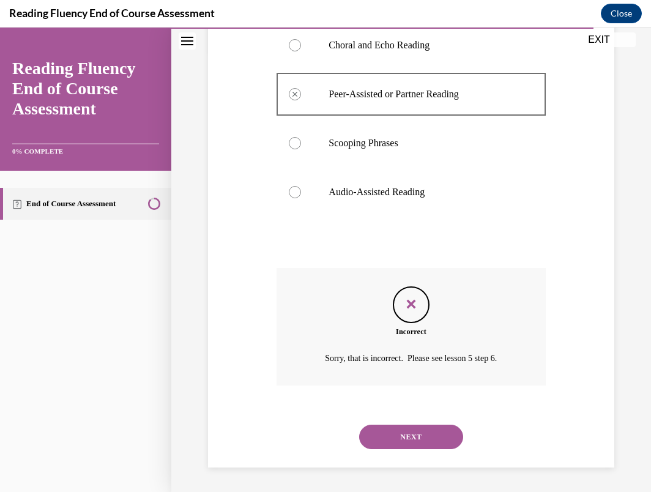
click at [397, 448] on button "NEXT" at bounding box center [411, 437] width 104 height 24
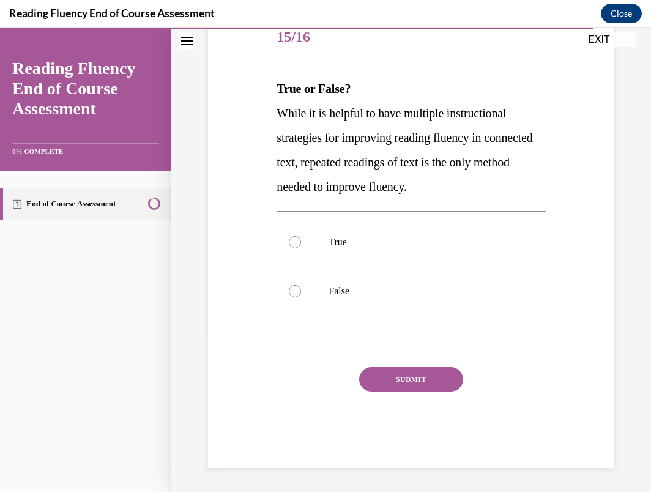
scroll to position [136, 0]
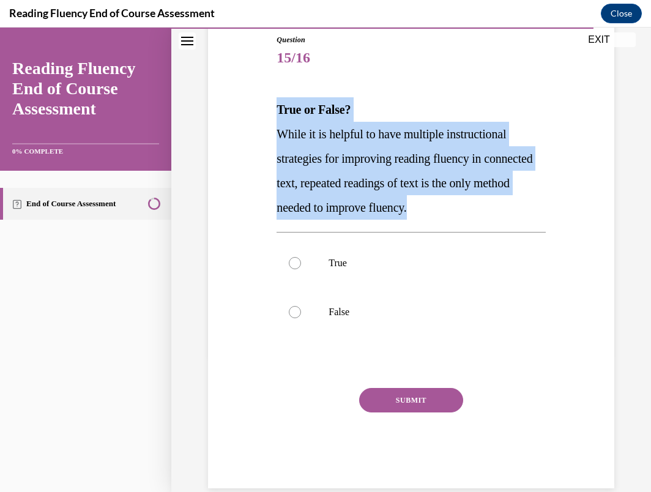
drag, startPoint x: 278, startPoint y: 111, endPoint x: 501, endPoint y: 210, distance: 243.5
click at [501, 210] on div "True or False? While it is helpful to have multiple instructional strategies fo…" at bounding box center [410, 158] width 269 height 122
click at [330, 172] on p "While it is helpful to have multiple instructional strategies for improving rea…" at bounding box center [410, 171] width 269 height 98
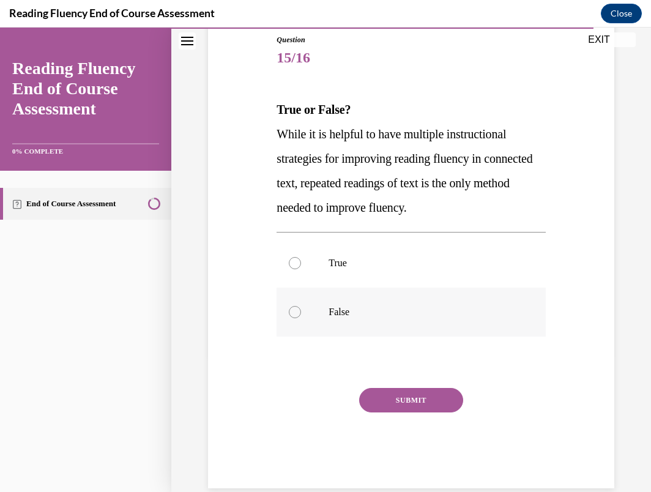
click at [318, 315] on label "False" at bounding box center [410, 311] width 269 height 49
click at [301, 315] on input "False" at bounding box center [295, 312] width 12 height 12
radio input "true"
click at [382, 402] on button "SUBMIT" at bounding box center [411, 400] width 104 height 24
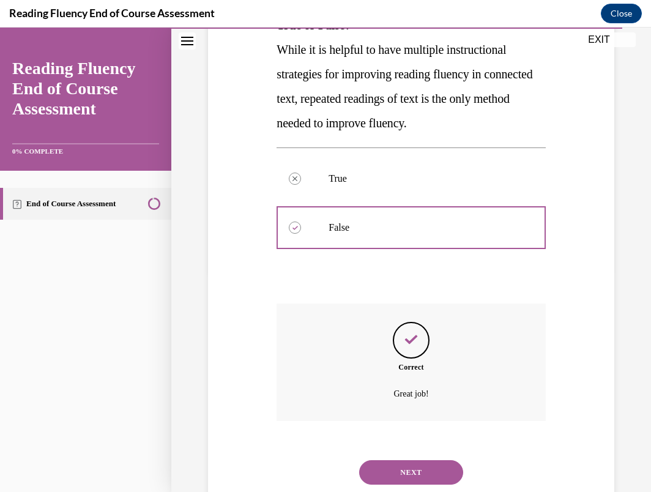
scroll to position [256, 0]
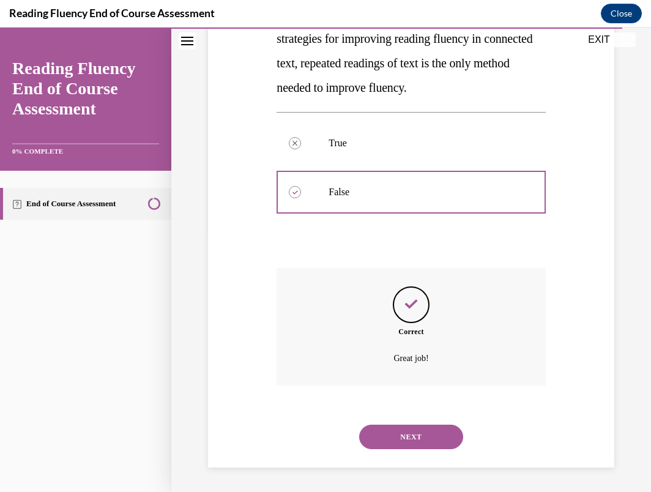
click at [384, 430] on button "NEXT" at bounding box center [411, 437] width 104 height 24
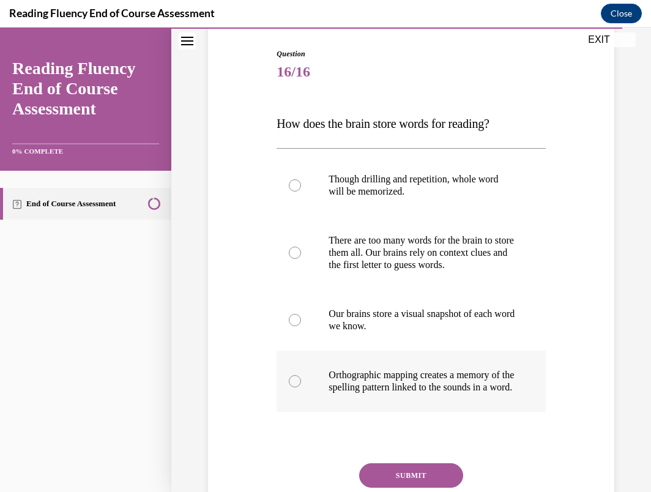
scroll to position [122, 0]
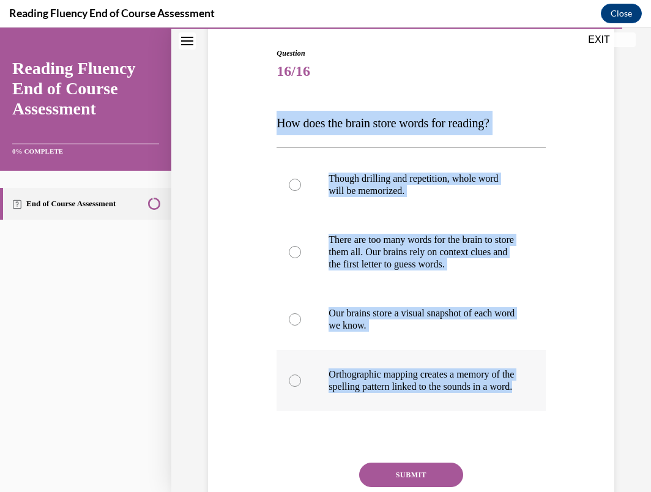
drag, startPoint x: 276, startPoint y: 123, endPoint x: 436, endPoint y: 409, distance: 327.5
click at [436, 409] on div "Question 16/16 How does the brain store words for reading? Though drilling and …" at bounding box center [410, 305] width 269 height 515
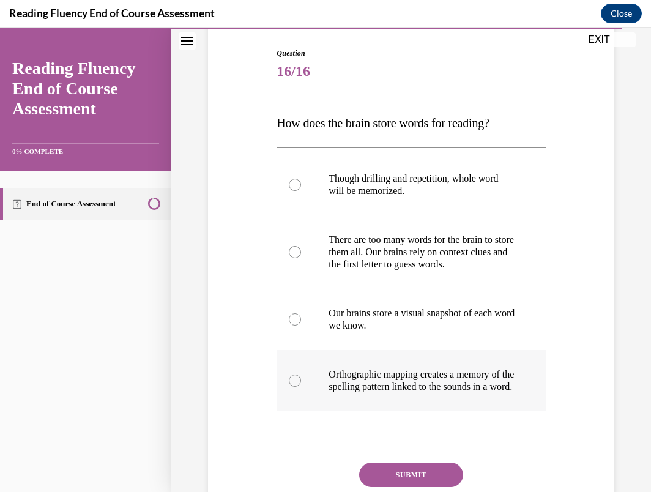
click at [402, 411] on label "Orthographic mapping creates a memory of the spelling pattern linked to the sou…" at bounding box center [410, 380] width 269 height 61
click at [301, 387] on input "Orthographic mapping creates a memory of the spelling pattern linked to the sou…" at bounding box center [295, 380] width 12 height 12
radio input "true"
click at [420, 483] on button "SUBMIT" at bounding box center [411, 474] width 104 height 24
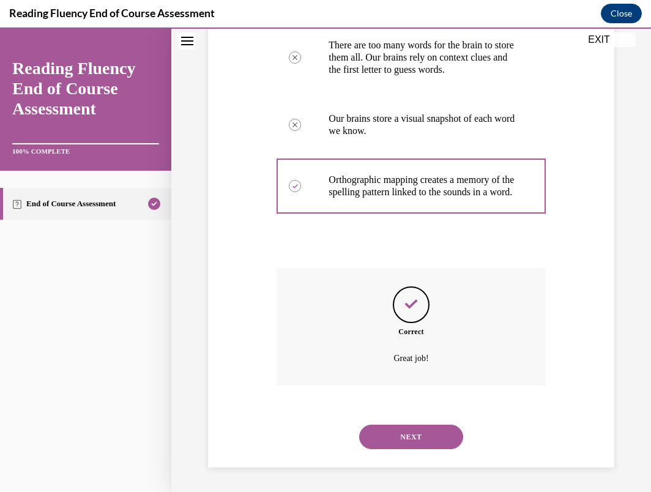
scroll to position [329, 0]
click at [429, 427] on button "NEXT" at bounding box center [411, 437] width 104 height 24
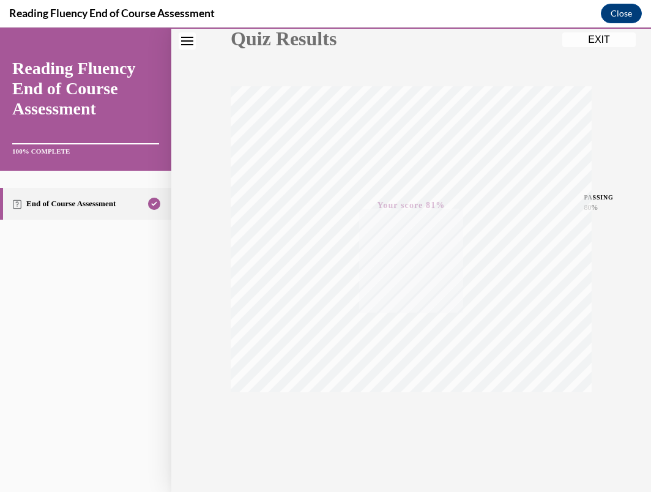
scroll to position [163, 0]
click at [587, 35] on button "EXIT" at bounding box center [598, 39] width 73 height 15
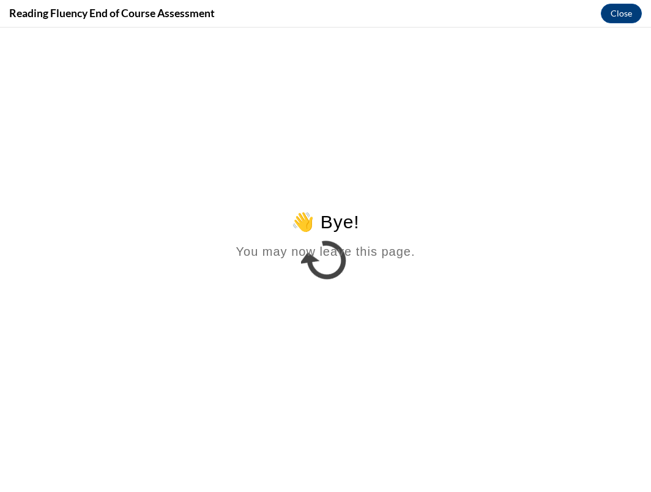
scroll to position [0, 0]
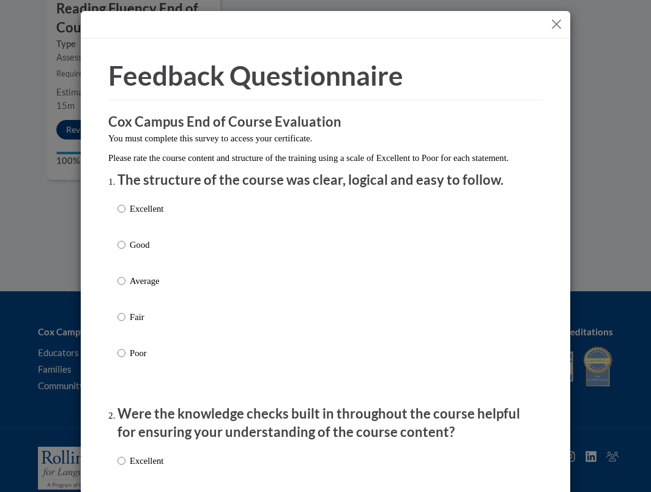
click at [552, 24] on button "Close" at bounding box center [556, 24] width 15 height 15
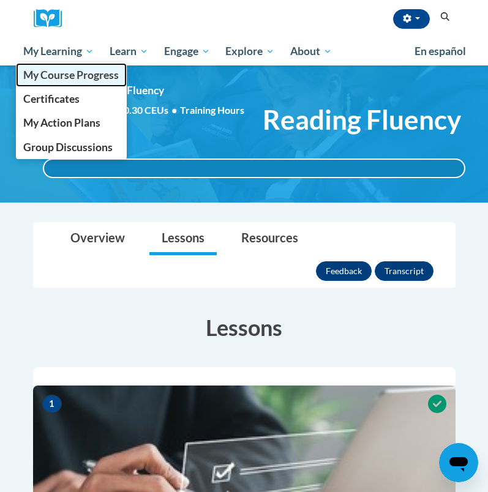
click at [69, 70] on span "My Course Progress" at bounding box center [70, 75] width 95 height 13
